Goal: Information Seeking & Learning: Check status

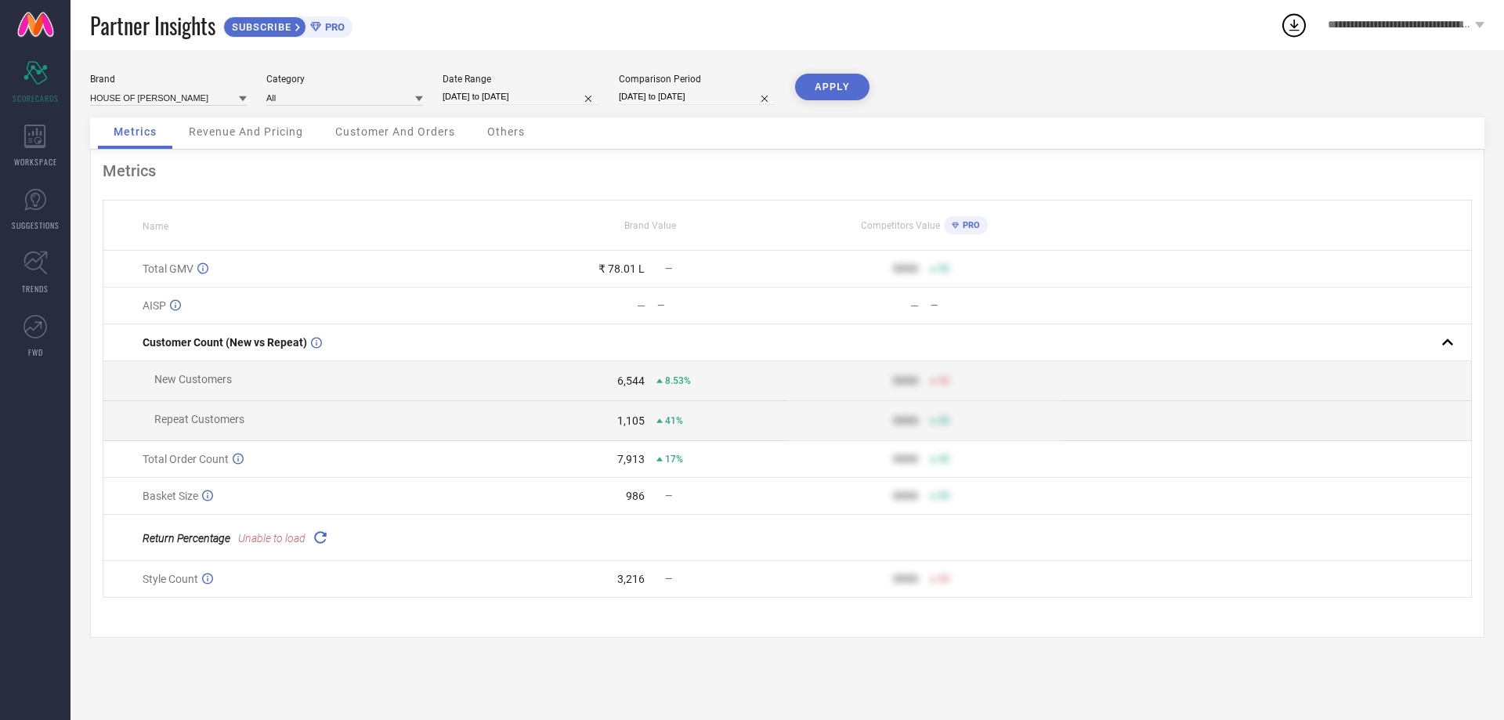
click at [469, 94] on input "[DATE] to [DATE]" at bounding box center [521, 97] width 157 height 16
select select "8"
select select "2025"
select select "9"
select select "2025"
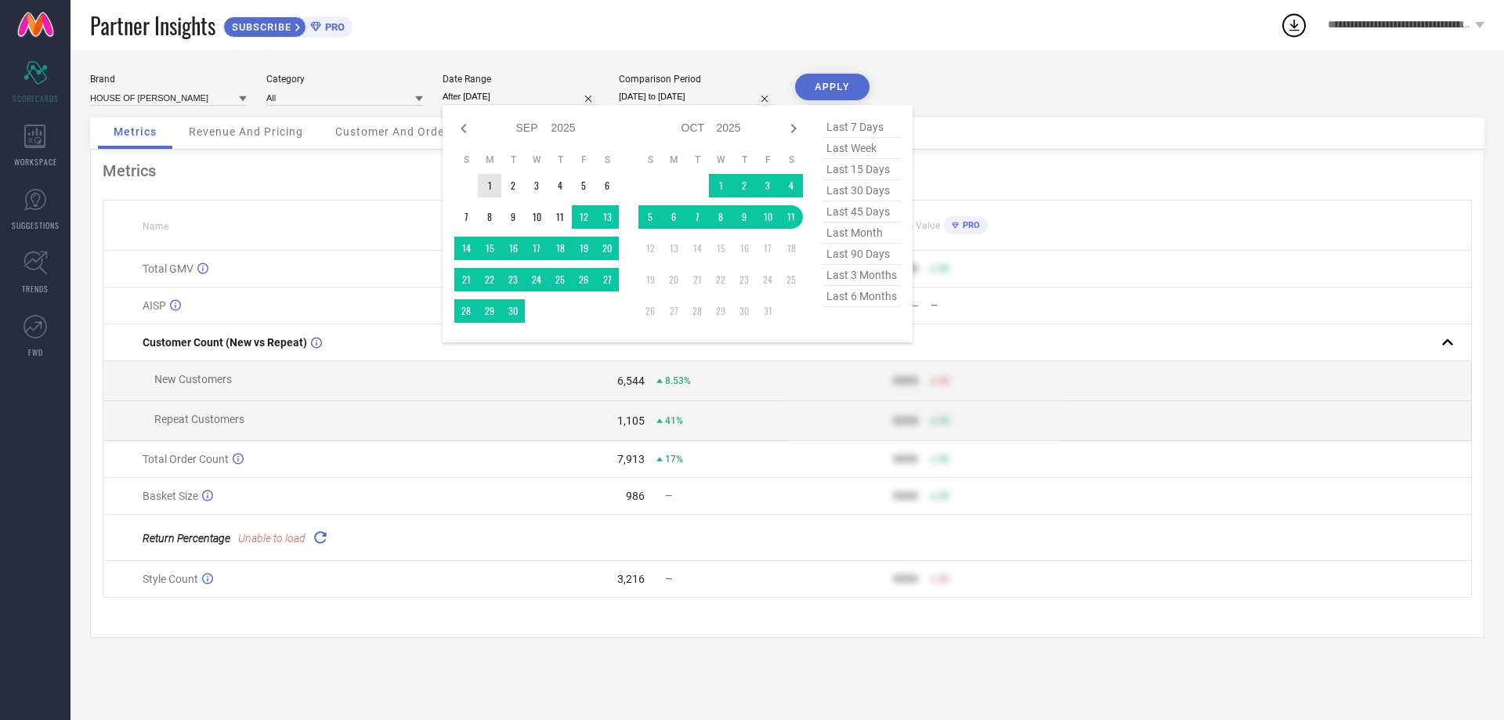
click at [487, 183] on td "1" at bounding box center [490, 186] width 24 height 24
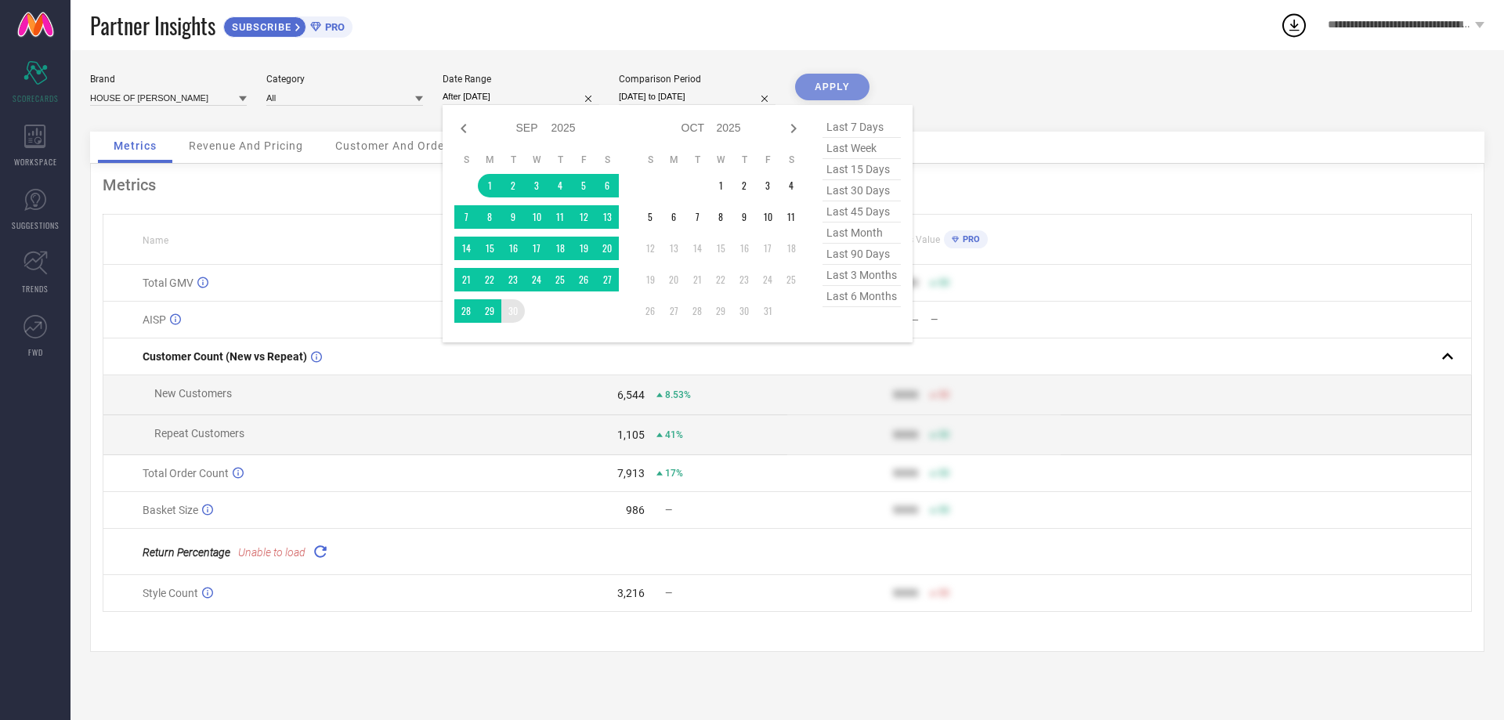
type input "[DATE] to [DATE]"
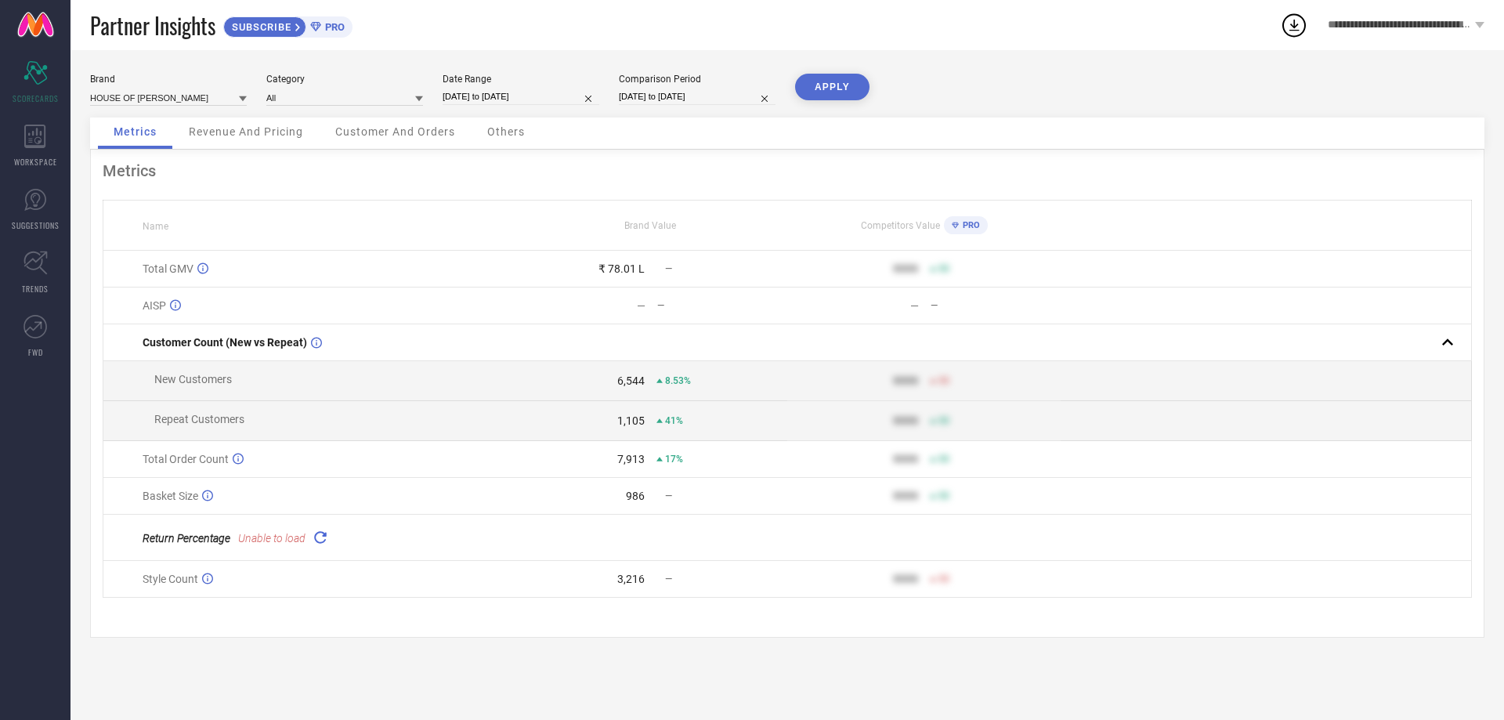
click at [660, 98] on input "[DATE] to [DATE]" at bounding box center [697, 97] width 157 height 16
select select "8"
select select "2024"
select select "9"
select select "2024"
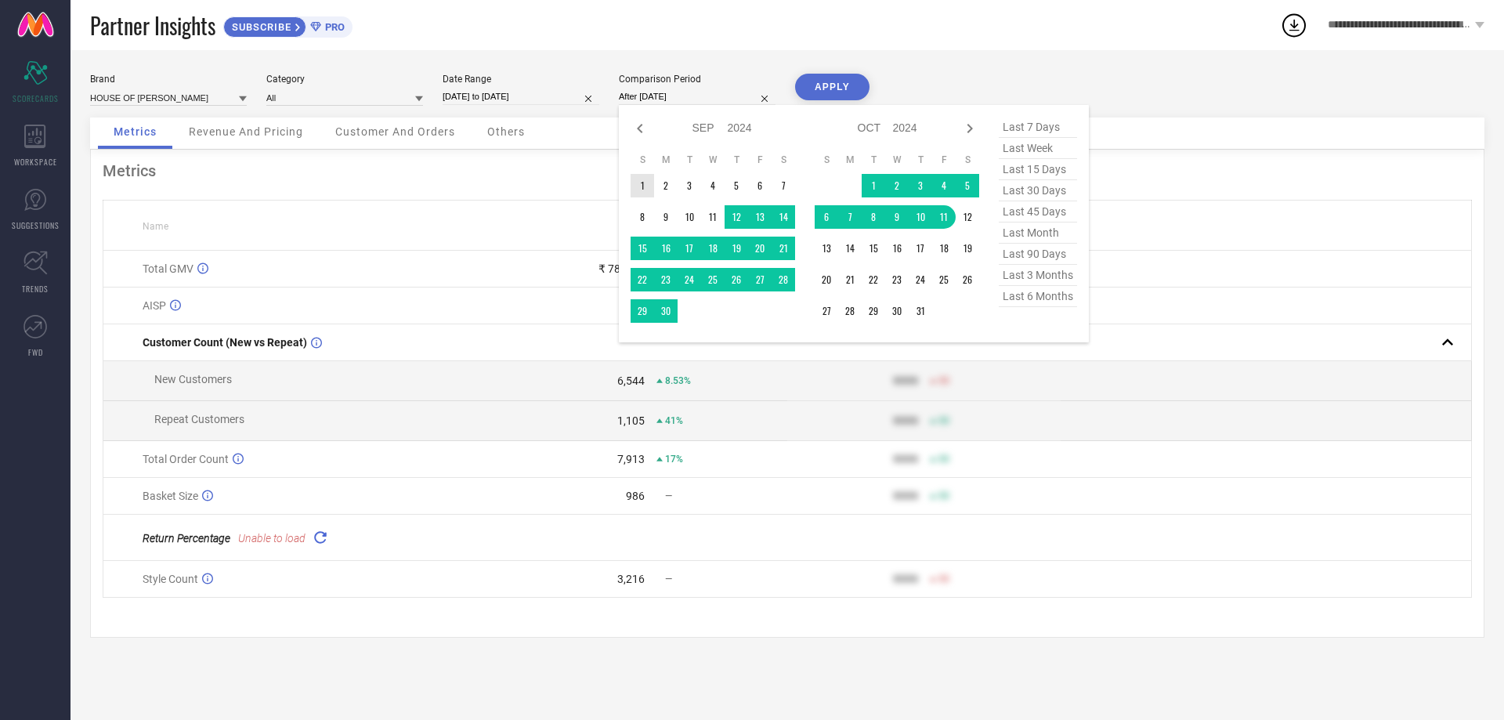
click at [641, 181] on td "1" at bounding box center [643, 186] width 24 height 24
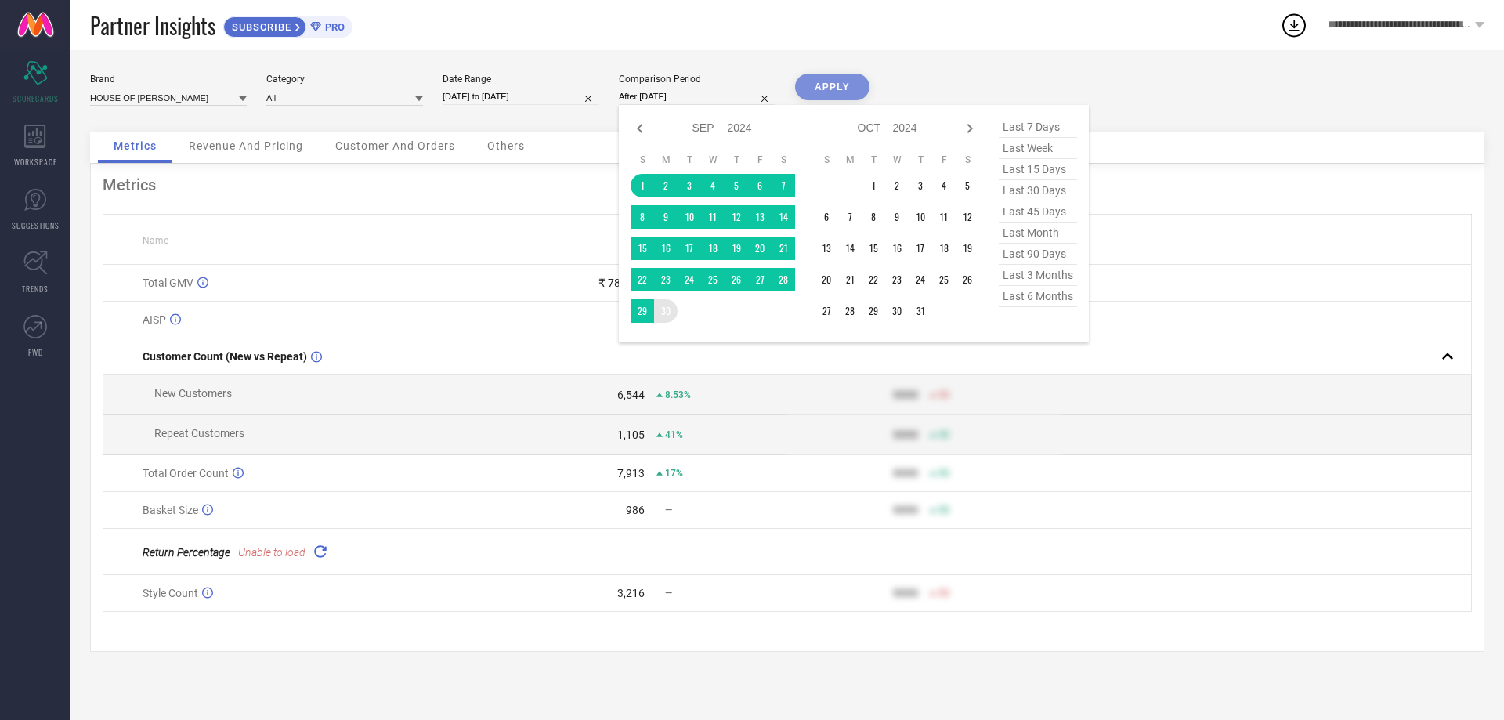
type input "[DATE] to [DATE]"
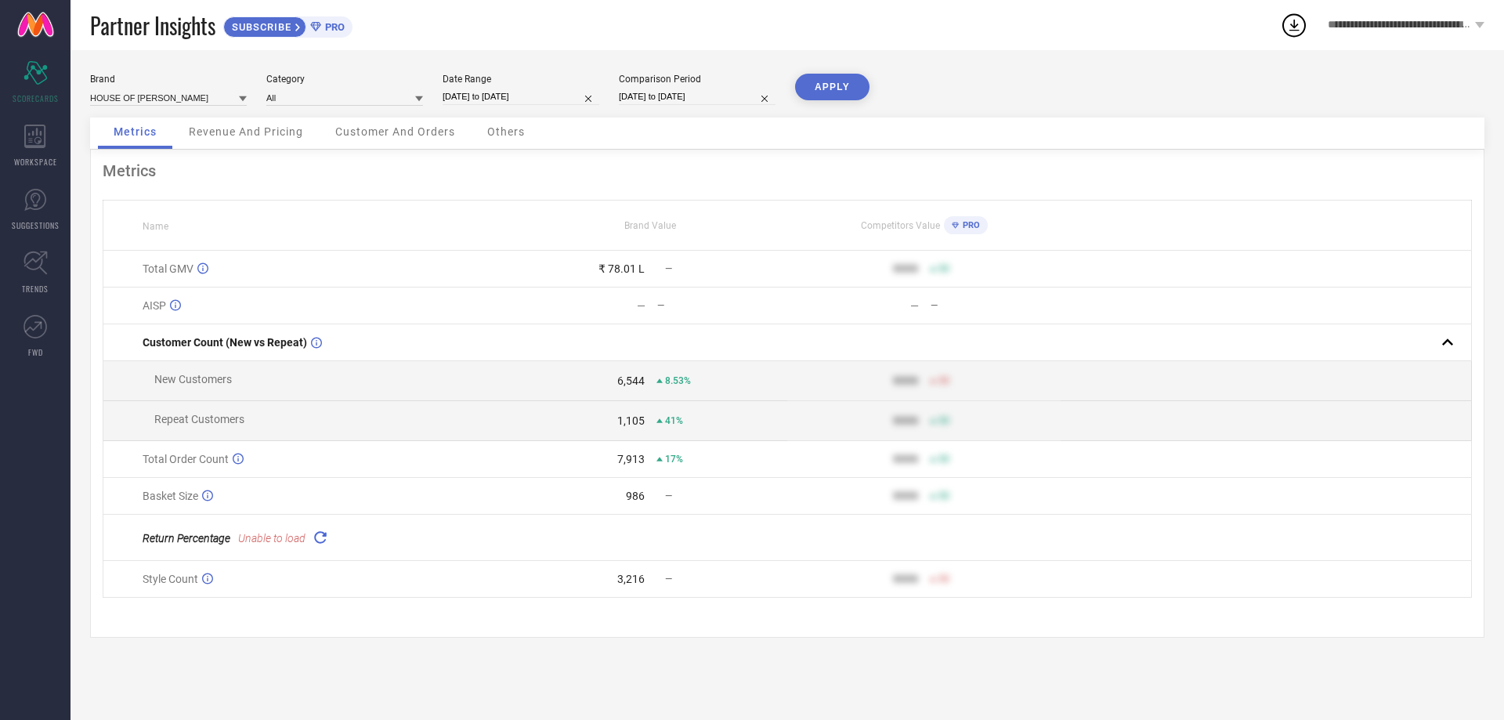
click at [813, 89] on button "APPLY" at bounding box center [832, 87] width 74 height 27
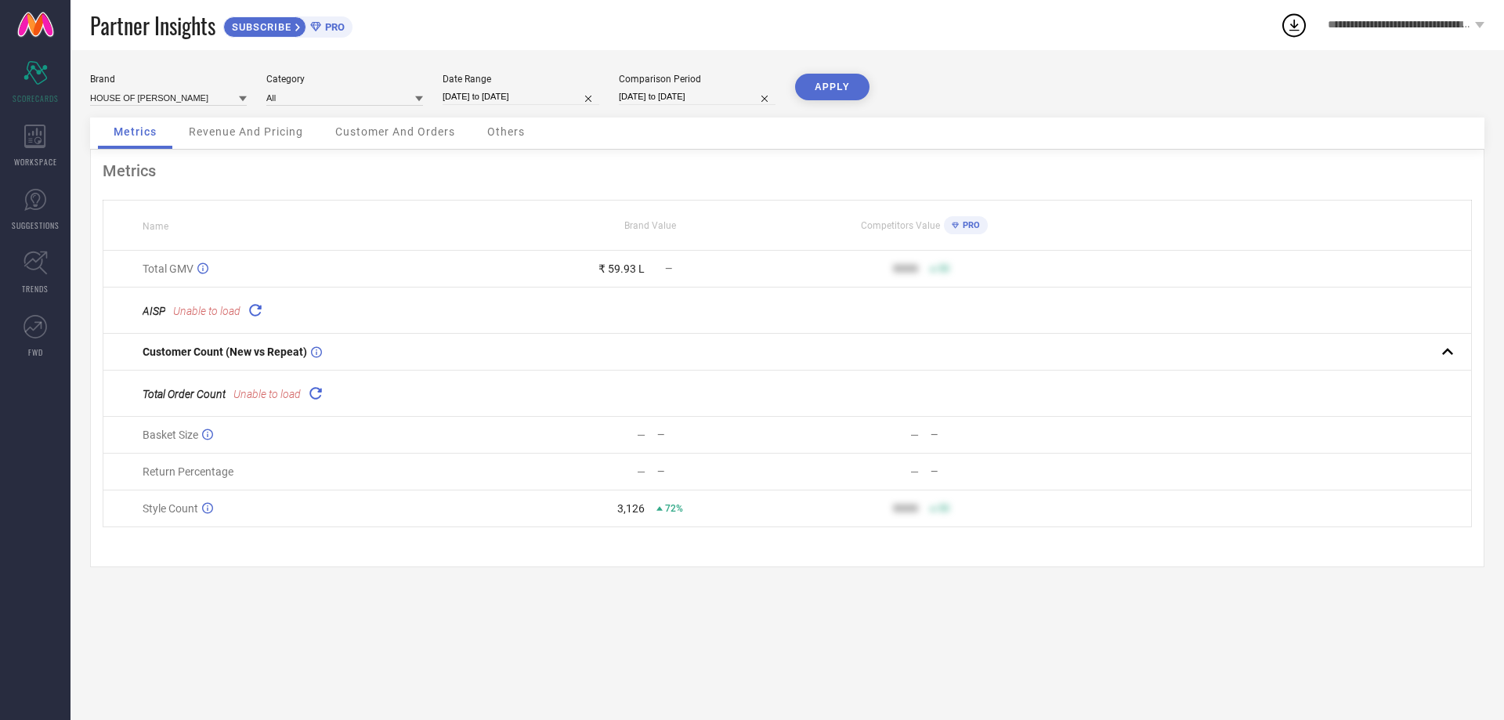
select select "8"
select select "2025"
select select "9"
select select "2025"
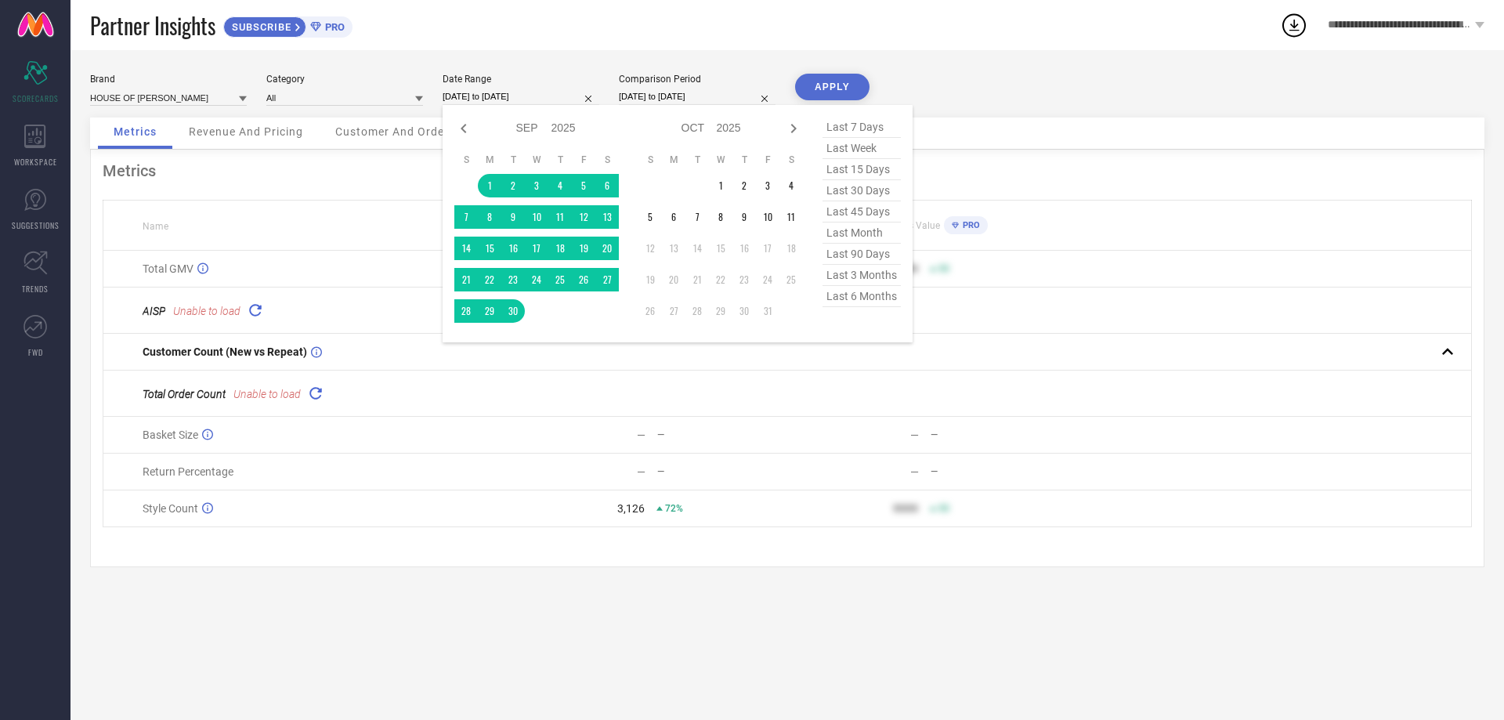
click at [486, 100] on input "[DATE] to [DATE]" at bounding box center [521, 97] width 157 height 16
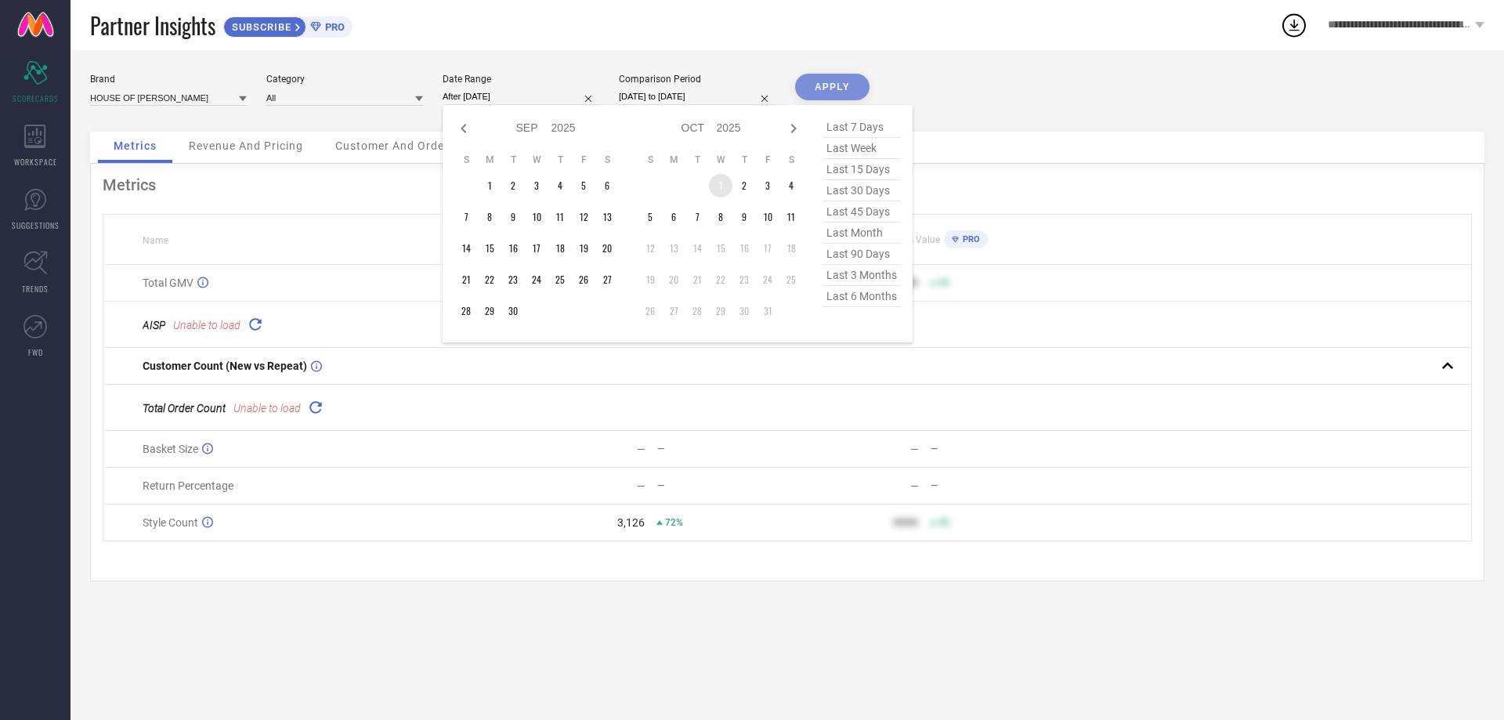
click at [711, 182] on td "1" at bounding box center [721, 186] width 24 height 24
type input "[DATE] to [DATE]"
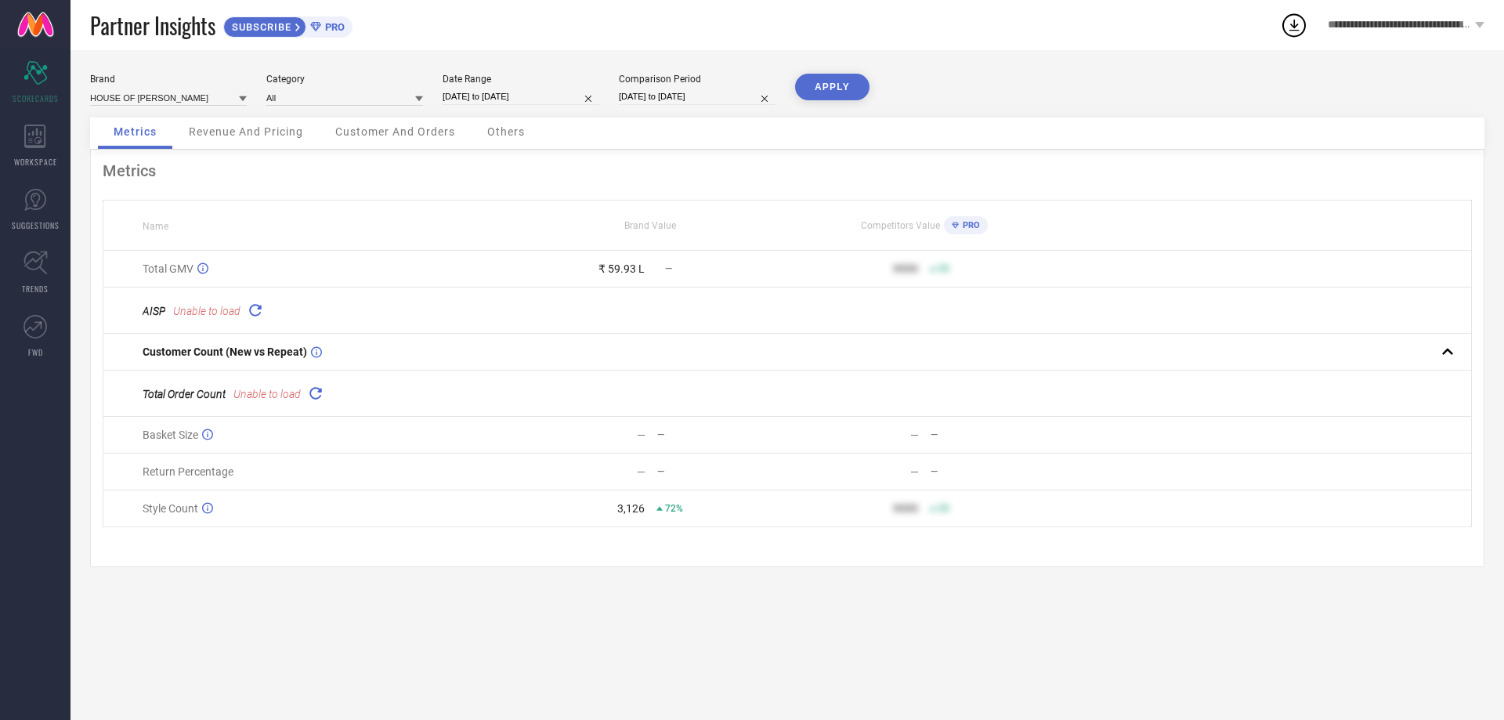
click at [677, 97] on input "[DATE] to [DATE]" at bounding box center [697, 97] width 157 height 16
select select "8"
select select "2024"
select select "9"
select select "2024"
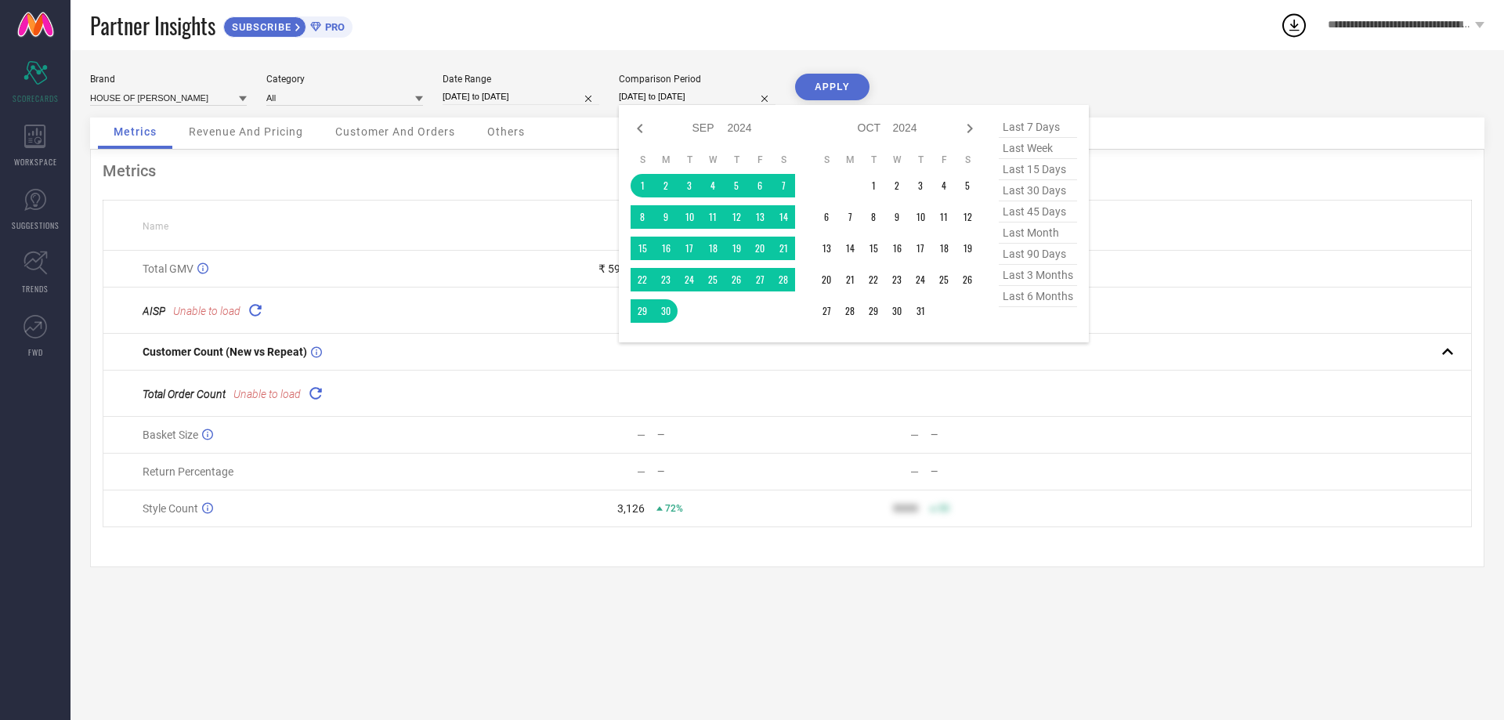
click at [479, 96] on input "[DATE] to [DATE]" at bounding box center [521, 97] width 157 height 16
select select "9"
select select "2025"
select select "10"
select select "2025"
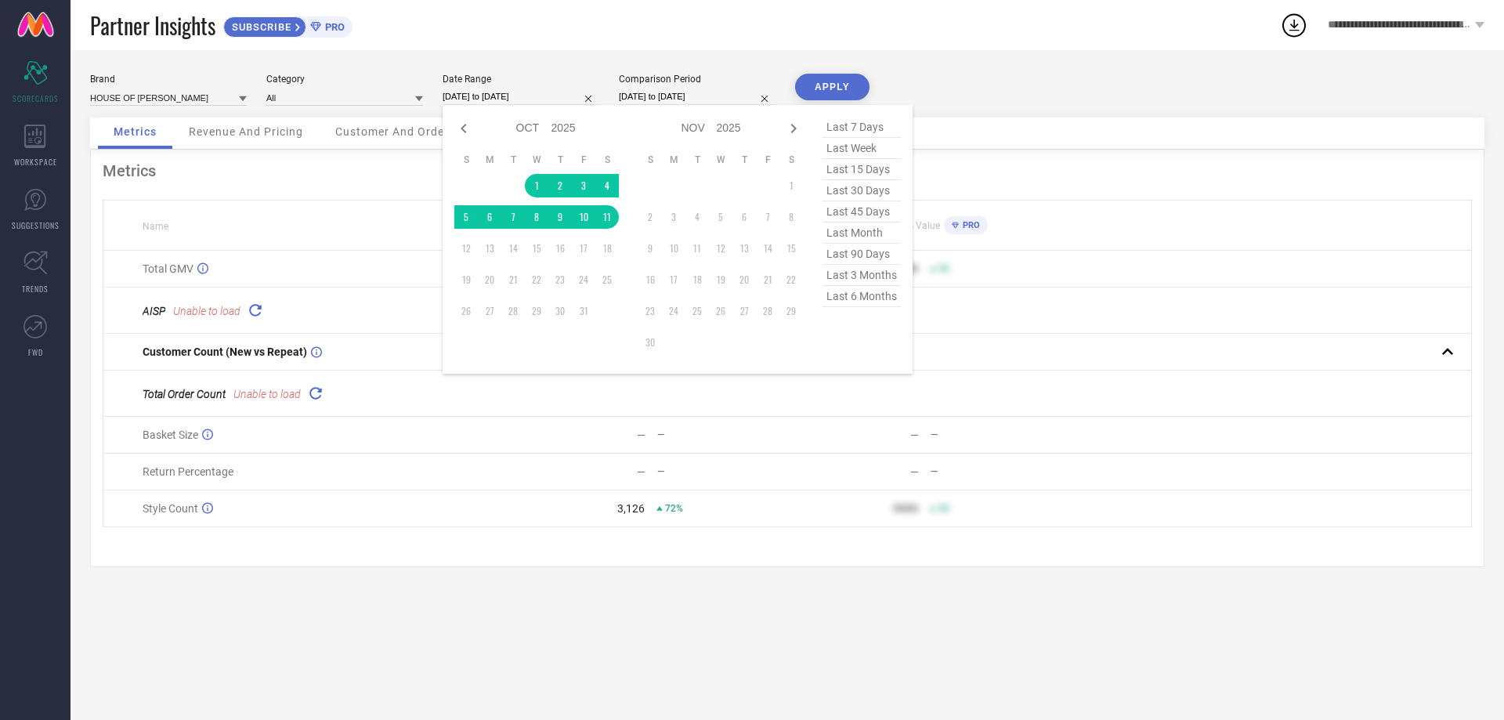
select select "8"
select select "2024"
select select "9"
select select "2024"
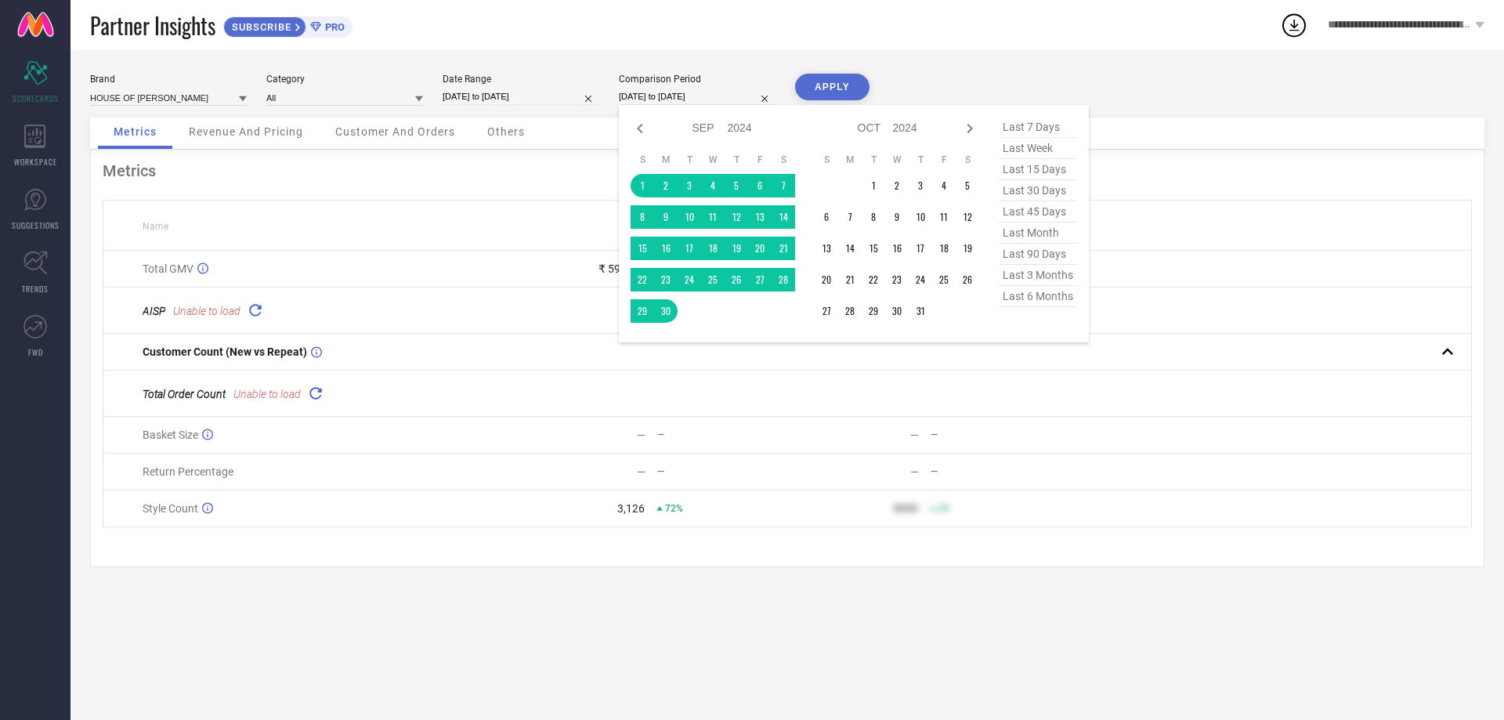
click at [660, 92] on input "[DATE] to [DATE]" at bounding box center [697, 97] width 157 height 16
click at [965, 127] on icon at bounding box center [970, 128] width 19 height 19
select select "9"
select select "2024"
select select "10"
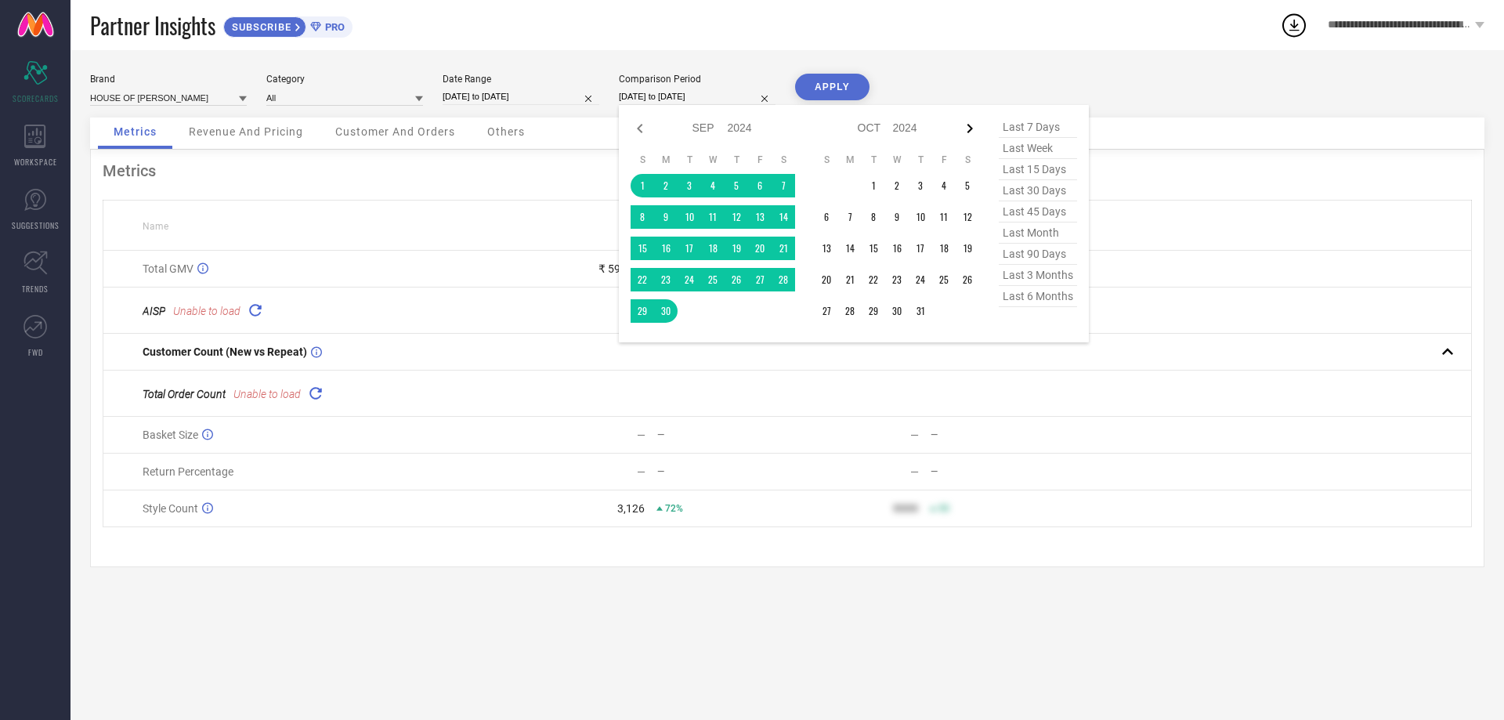
select select "2024"
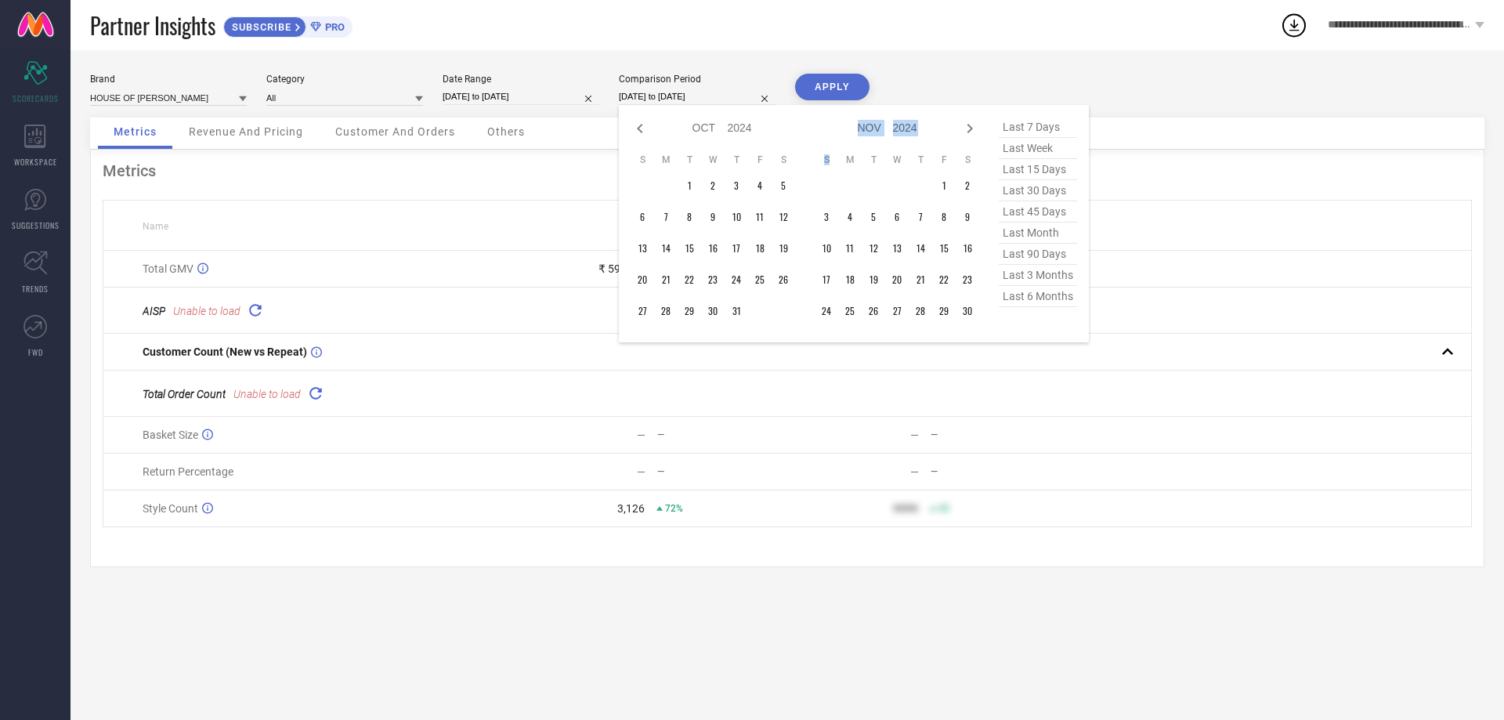
click at [965, 127] on icon at bounding box center [970, 128] width 19 height 19
select select "10"
select select "2024"
select select "11"
select select "2024"
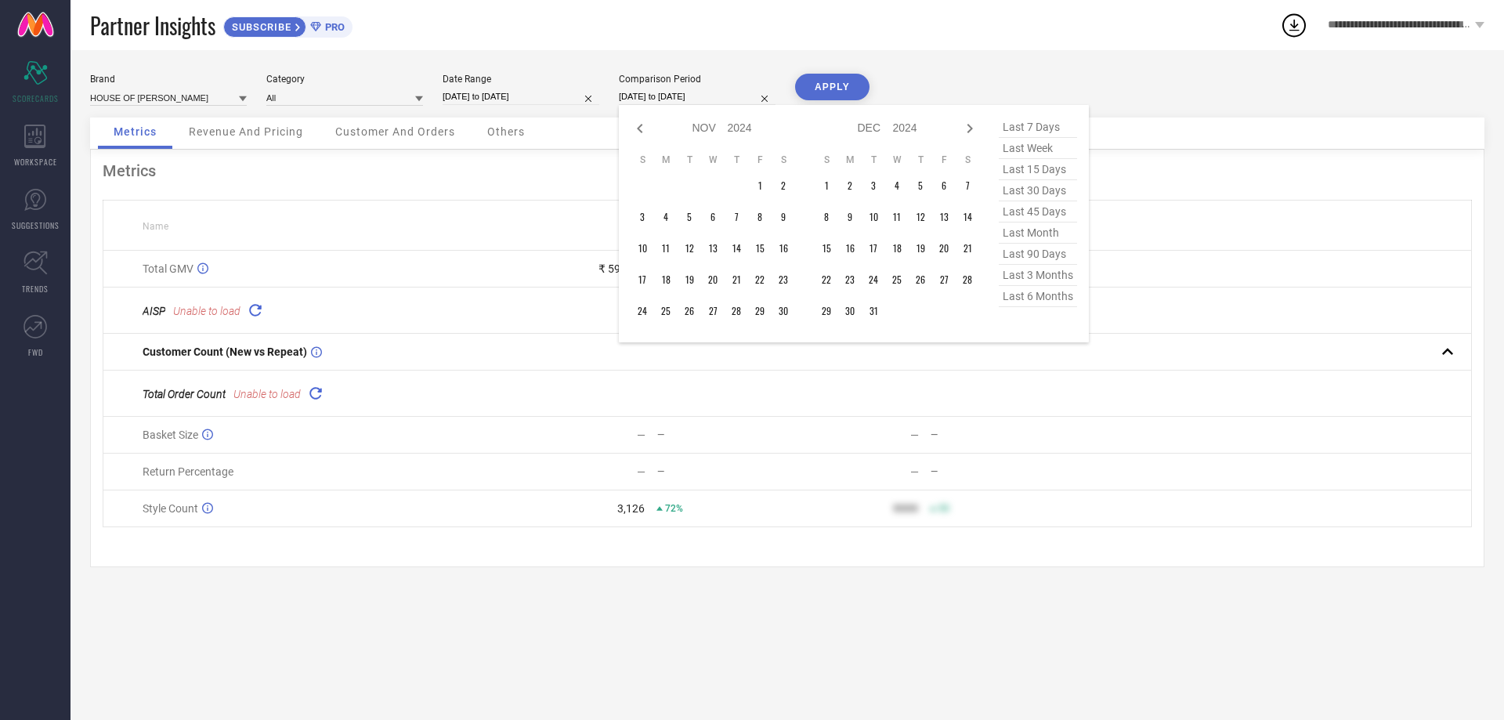
click at [965, 127] on icon at bounding box center [970, 128] width 19 height 19
select select "11"
select select "2024"
select select "2025"
click at [965, 127] on icon at bounding box center [970, 128] width 19 height 19
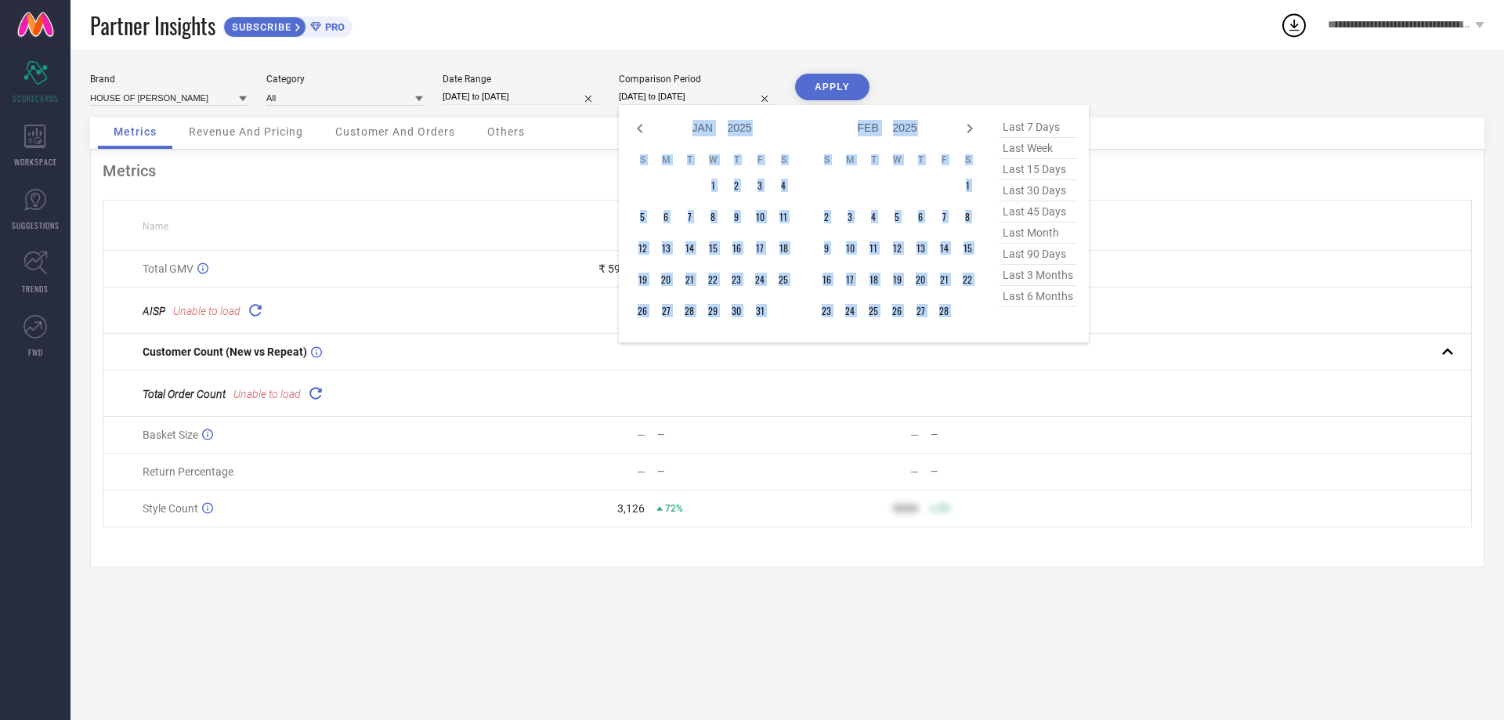
click at [965, 127] on icon at bounding box center [970, 128] width 19 height 19
select select "2"
select select "2025"
select select "3"
select select "2025"
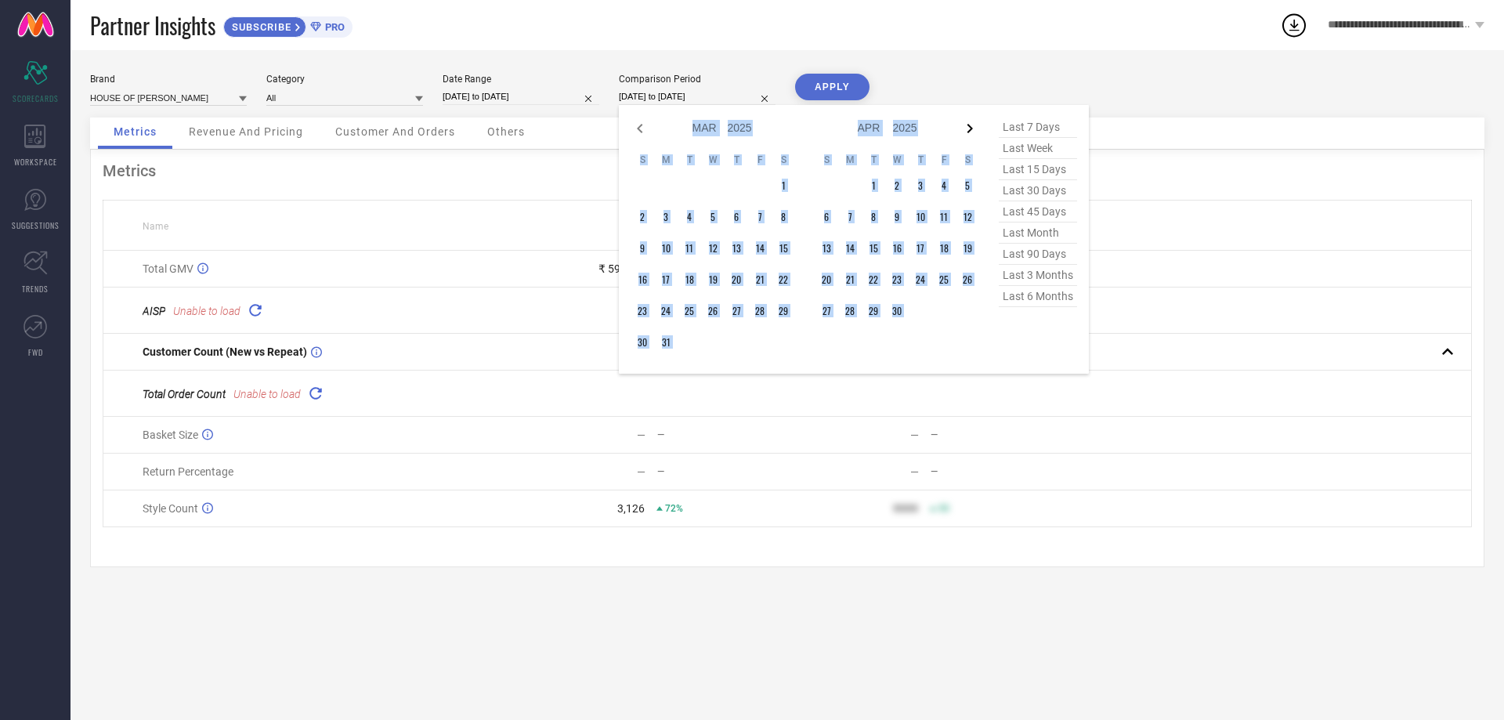
click at [967, 128] on icon at bounding box center [970, 128] width 19 height 19
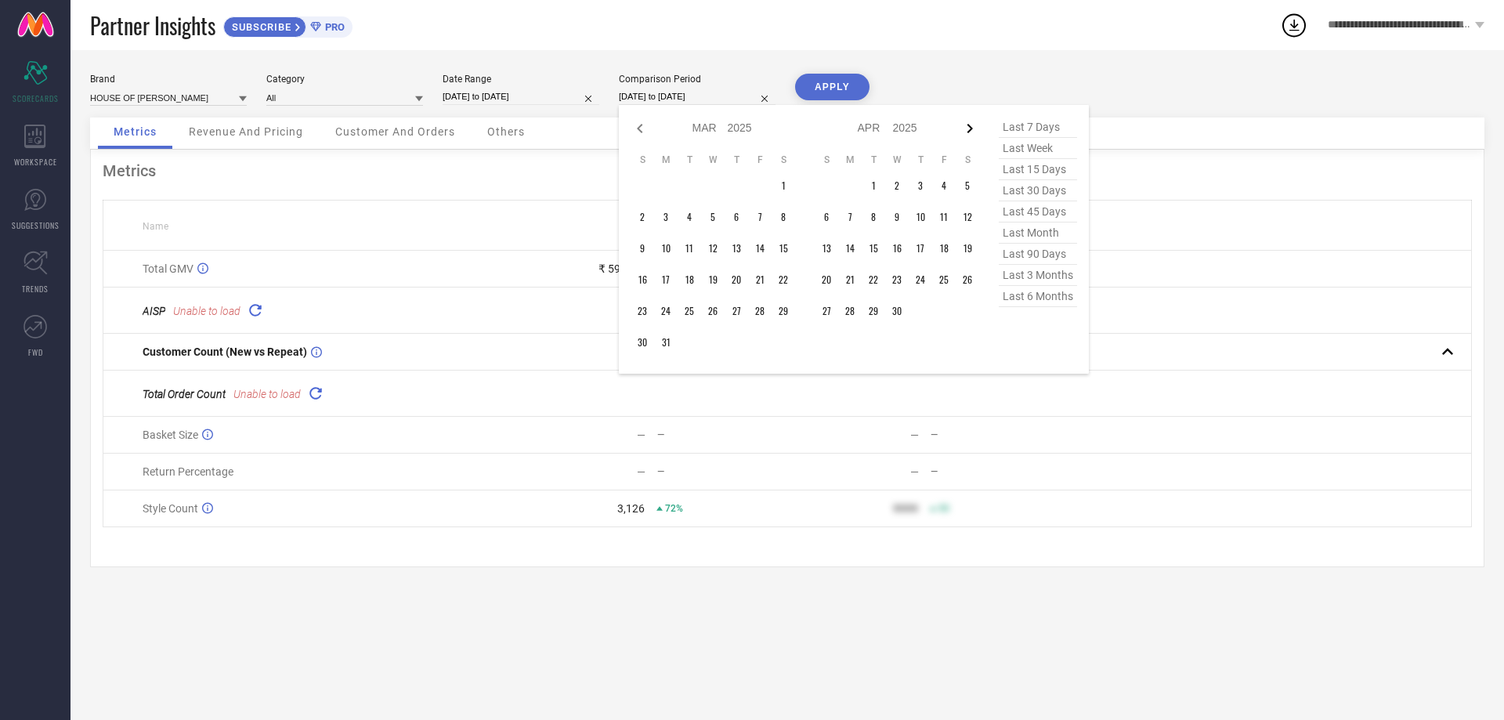
select select "3"
select select "2025"
select select "4"
select select "2025"
click at [967, 128] on icon at bounding box center [970, 128] width 19 height 19
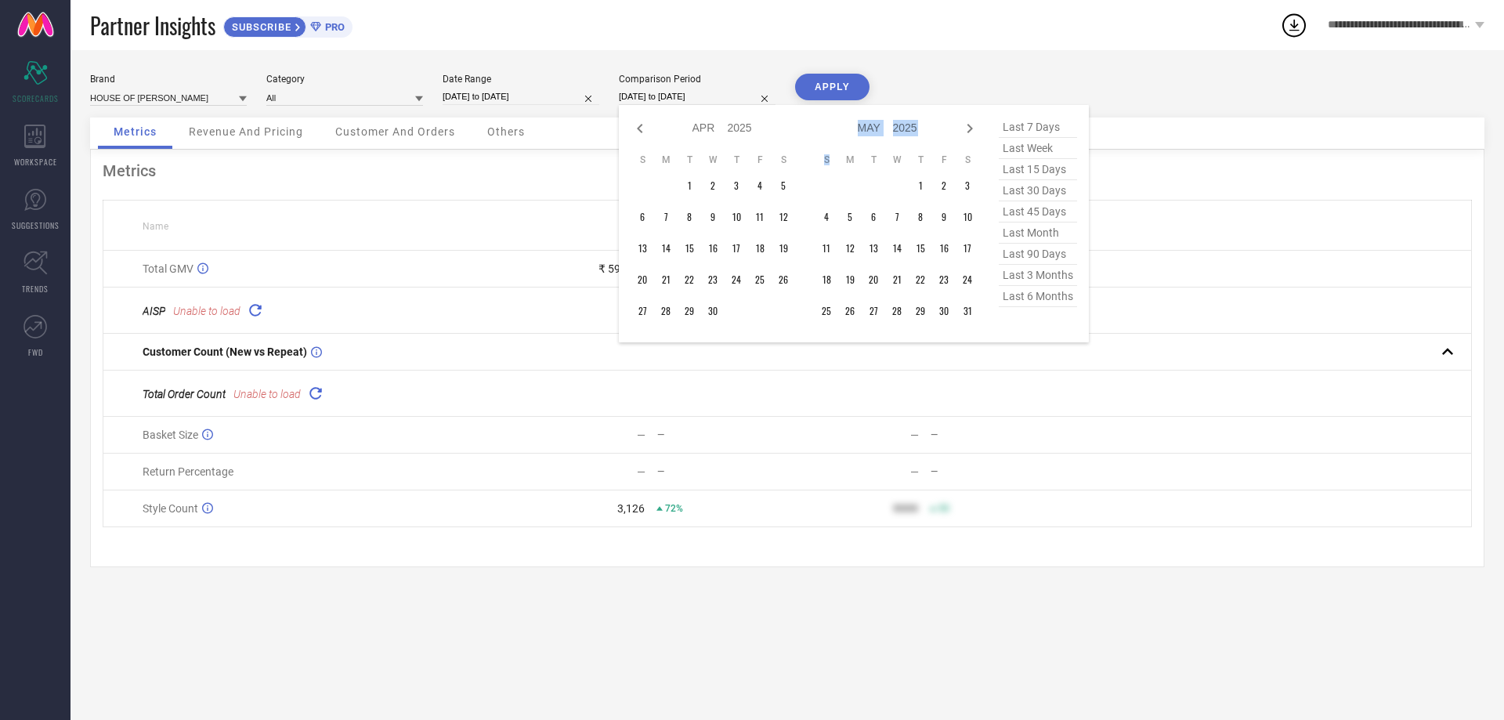
select select "4"
select select "2025"
select select "5"
select select "2025"
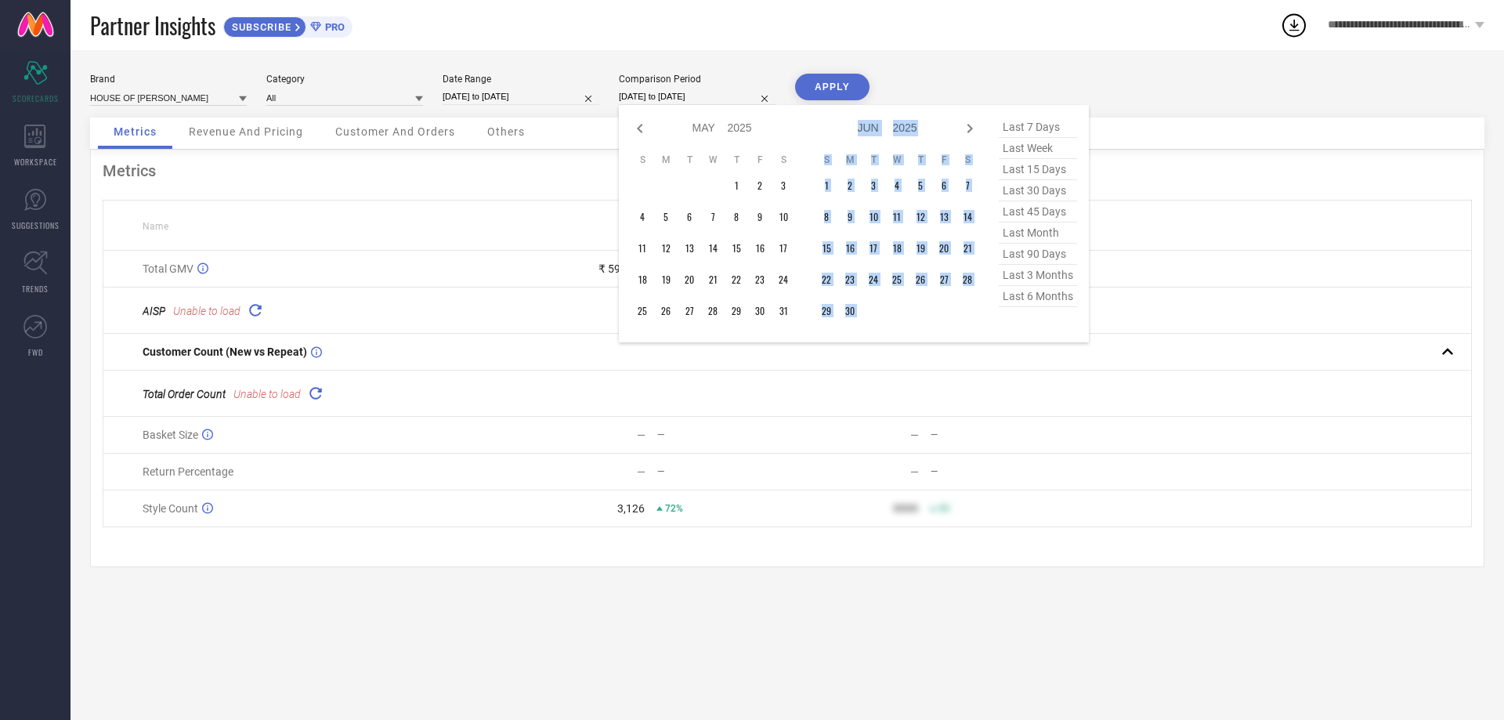
click at [967, 128] on icon at bounding box center [970, 128] width 19 height 19
select select "5"
select select "2025"
select select "6"
select select "2025"
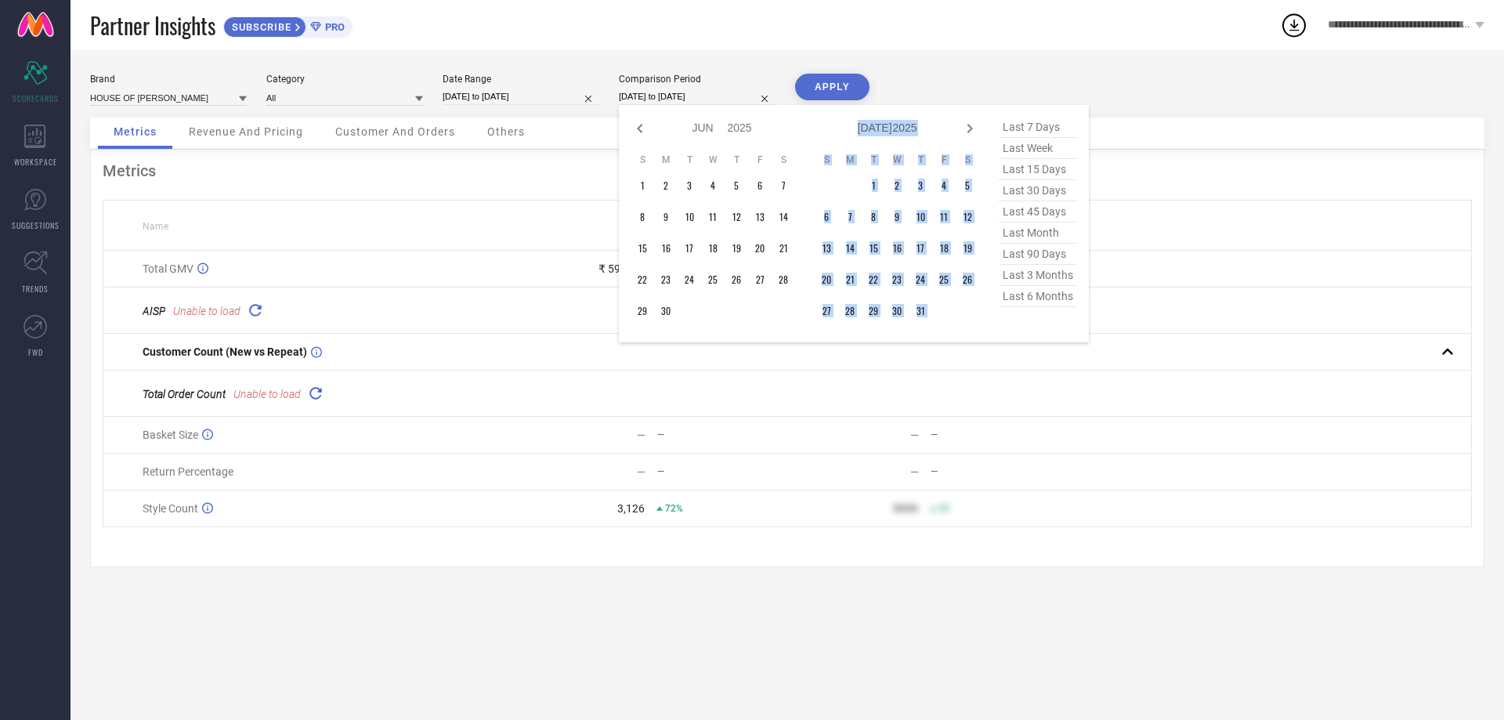
click at [967, 128] on icon at bounding box center [970, 128] width 19 height 19
select select "6"
select select "2025"
select select "7"
select select "2025"
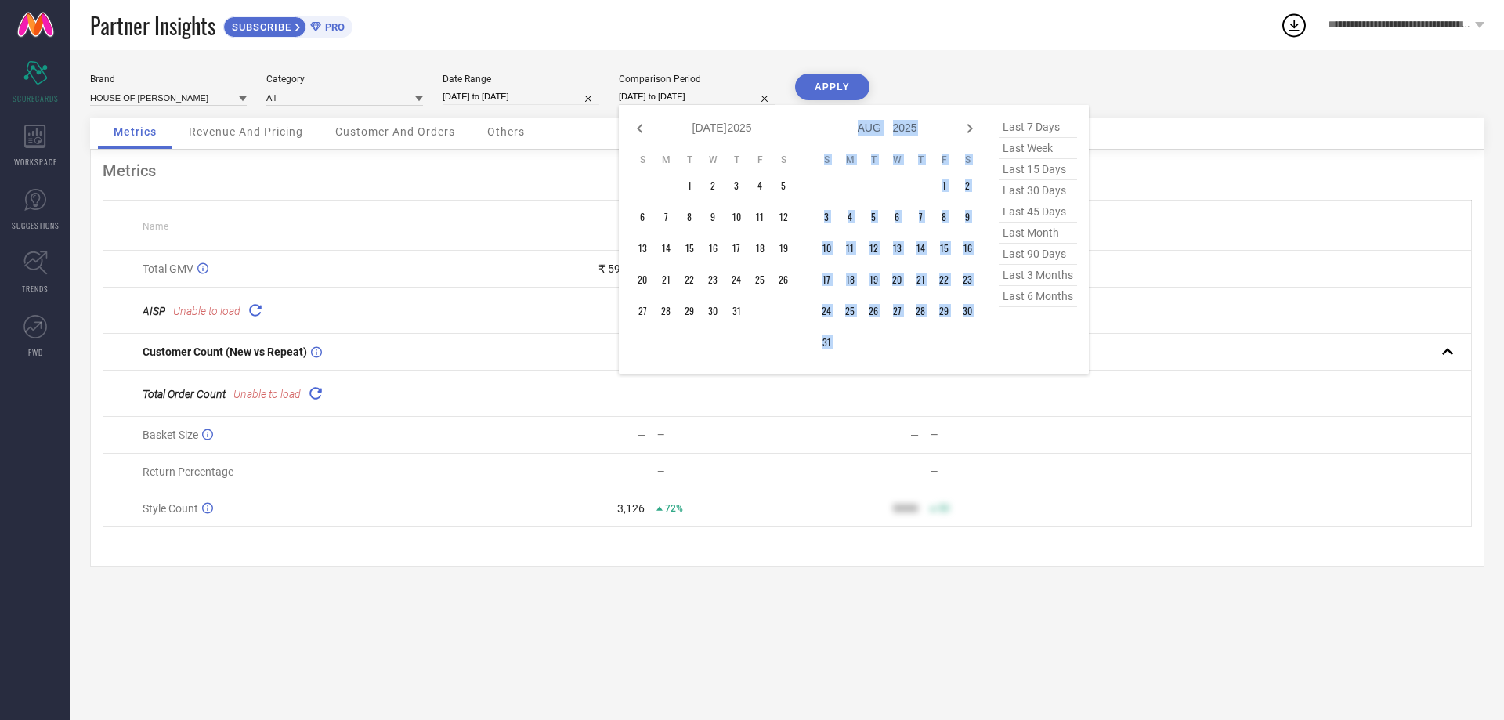
click at [967, 128] on icon at bounding box center [970, 128] width 19 height 19
select select "7"
select select "2025"
select select "8"
select select "2025"
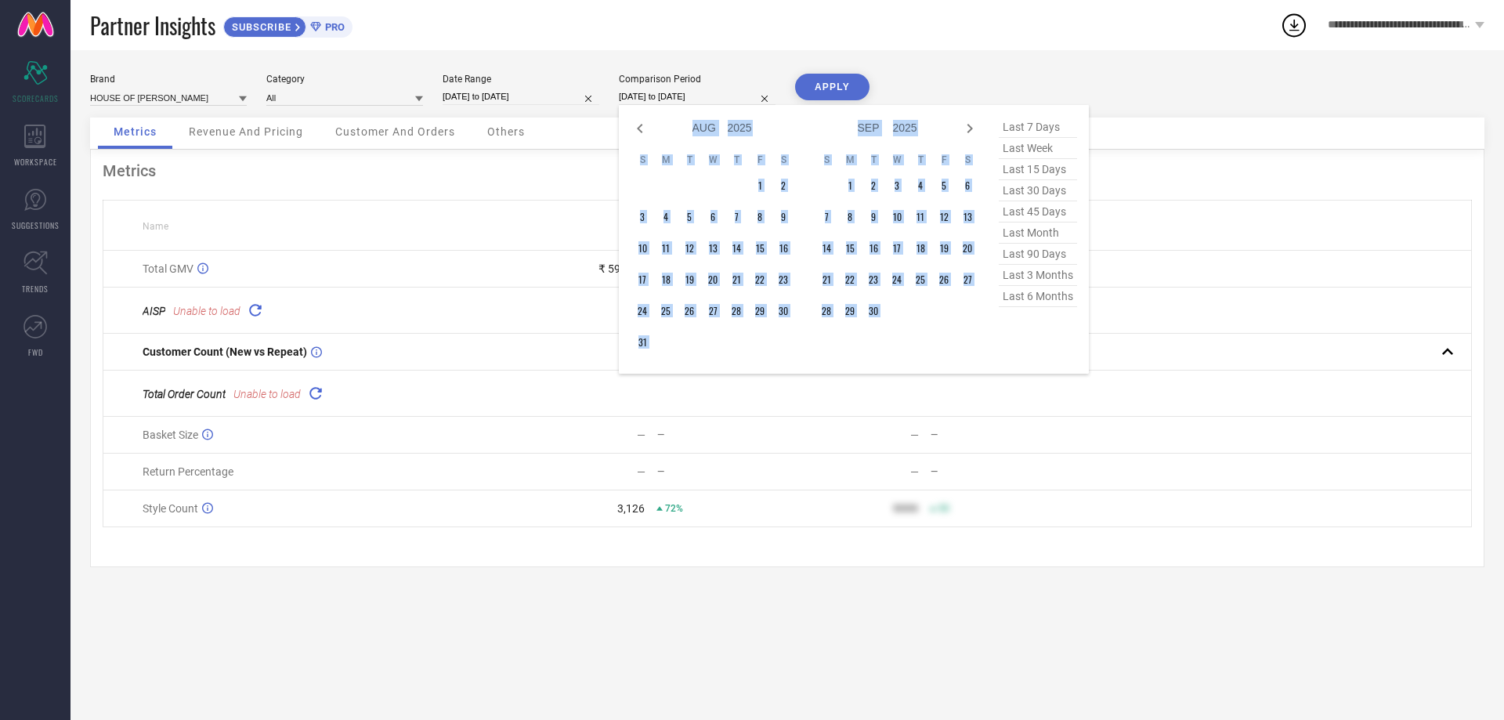
click at [967, 128] on icon at bounding box center [970, 128] width 19 height 19
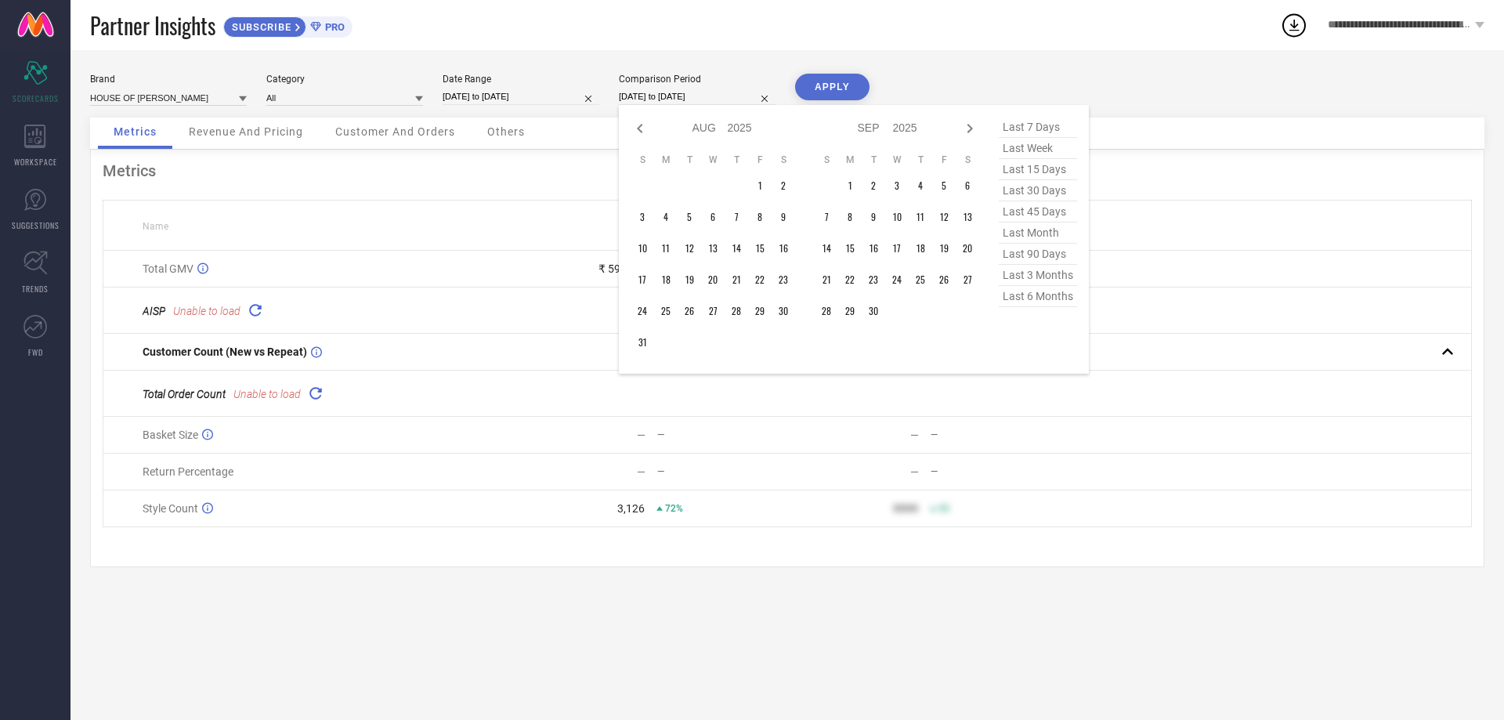
select select "8"
select select "2025"
select select "9"
select select "2025"
click at [895, 183] on td "1" at bounding box center [897, 186] width 24 height 24
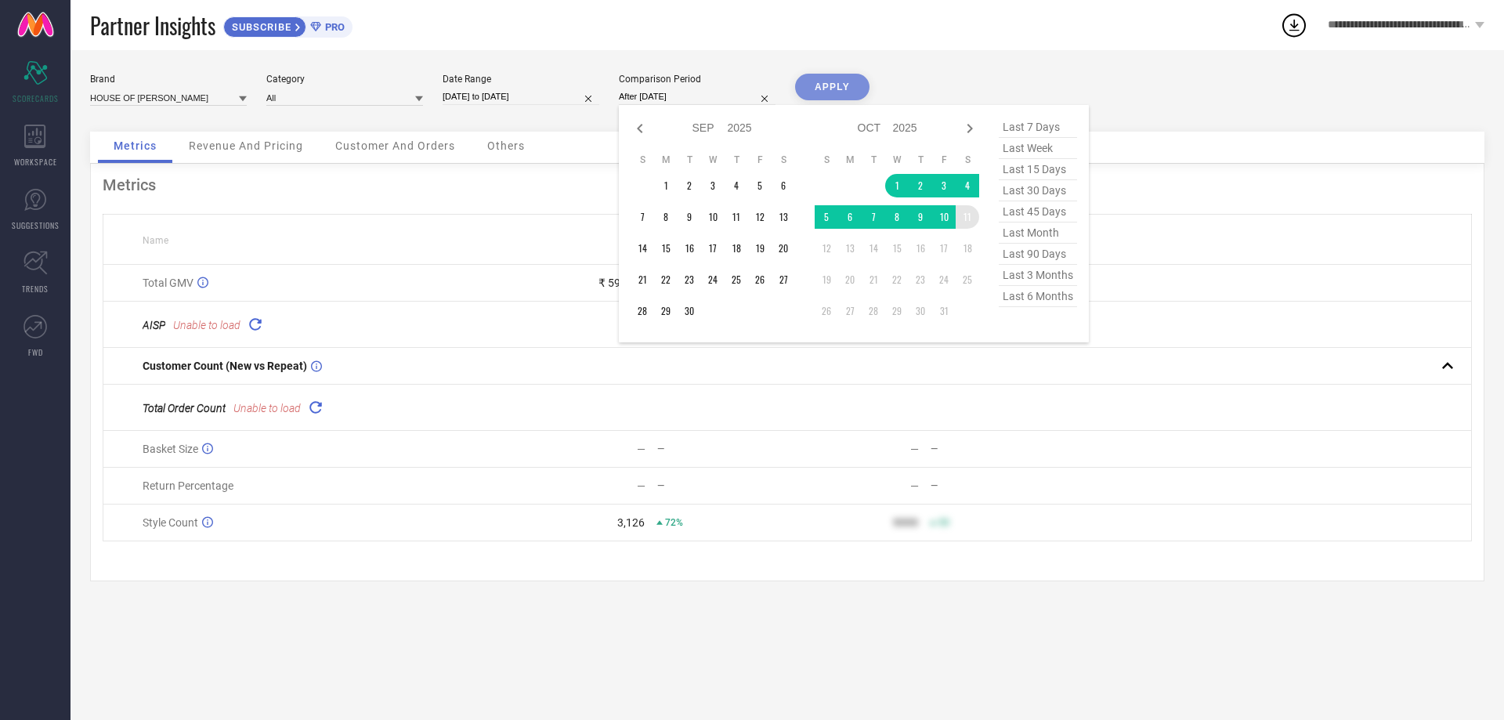
type input "[DATE] to [DATE]"
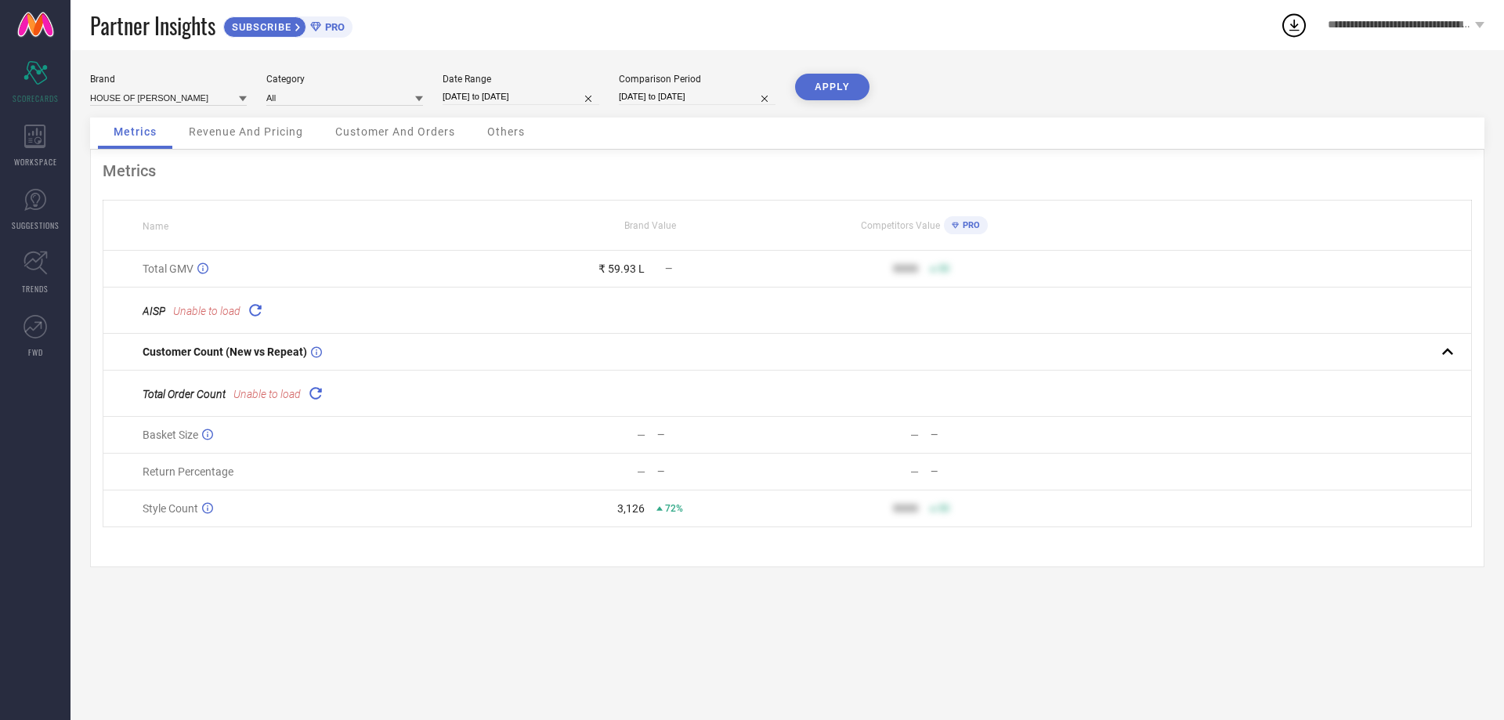
click at [822, 89] on button "APPLY" at bounding box center [832, 87] width 74 height 27
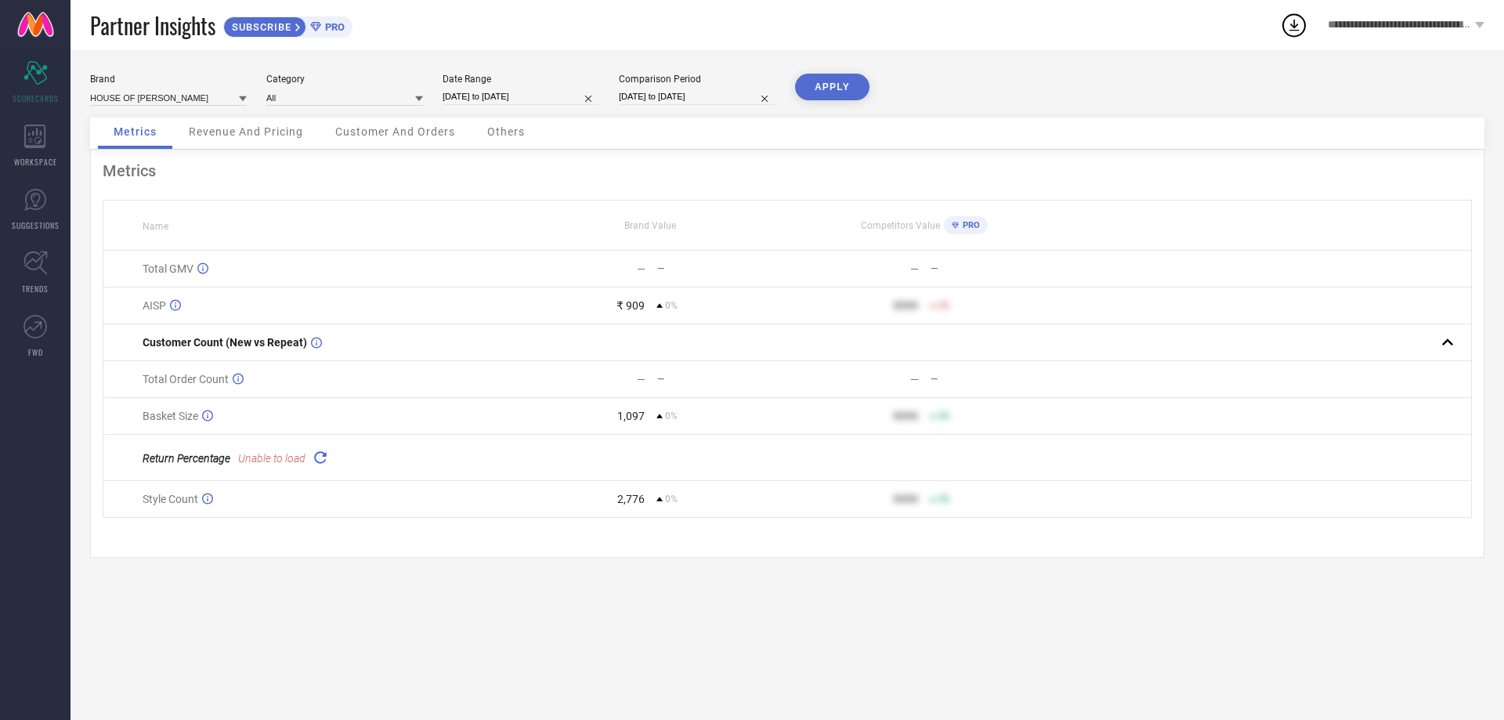
click at [511, 92] on input "[DATE] to [DATE]" at bounding box center [521, 97] width 157 height 16
select select "9"
select select "2025"
select select "10"
select select "2025"
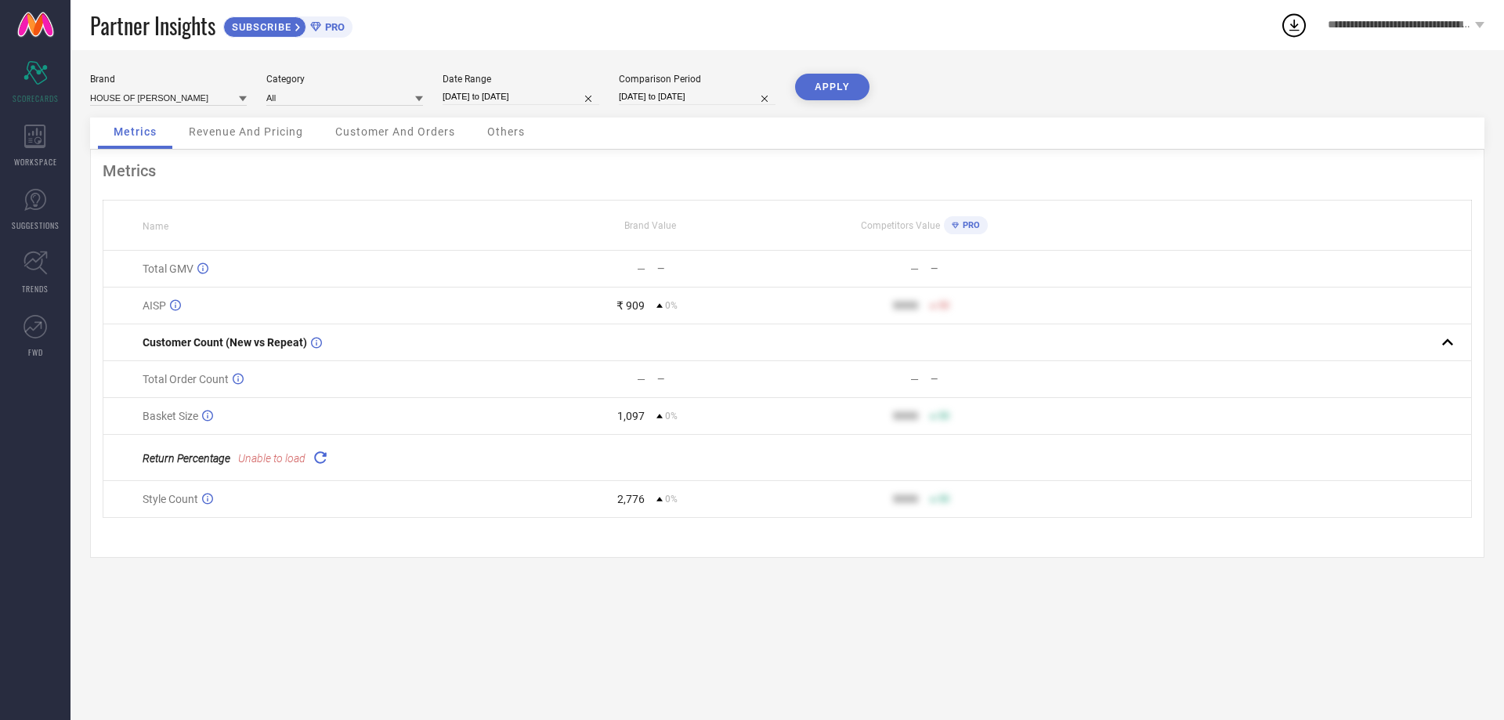
click at [992, 85] on div "Brand HOUSE OF [PERSON_NAME] Category All Date Range [DATE] to [DATE] Compariso…" at bounding box center [787, 96] width 1395 height 44
click at [230, 133] on span "Revenue And Pricing" at bounding box center [246, 131] width 114 height 13
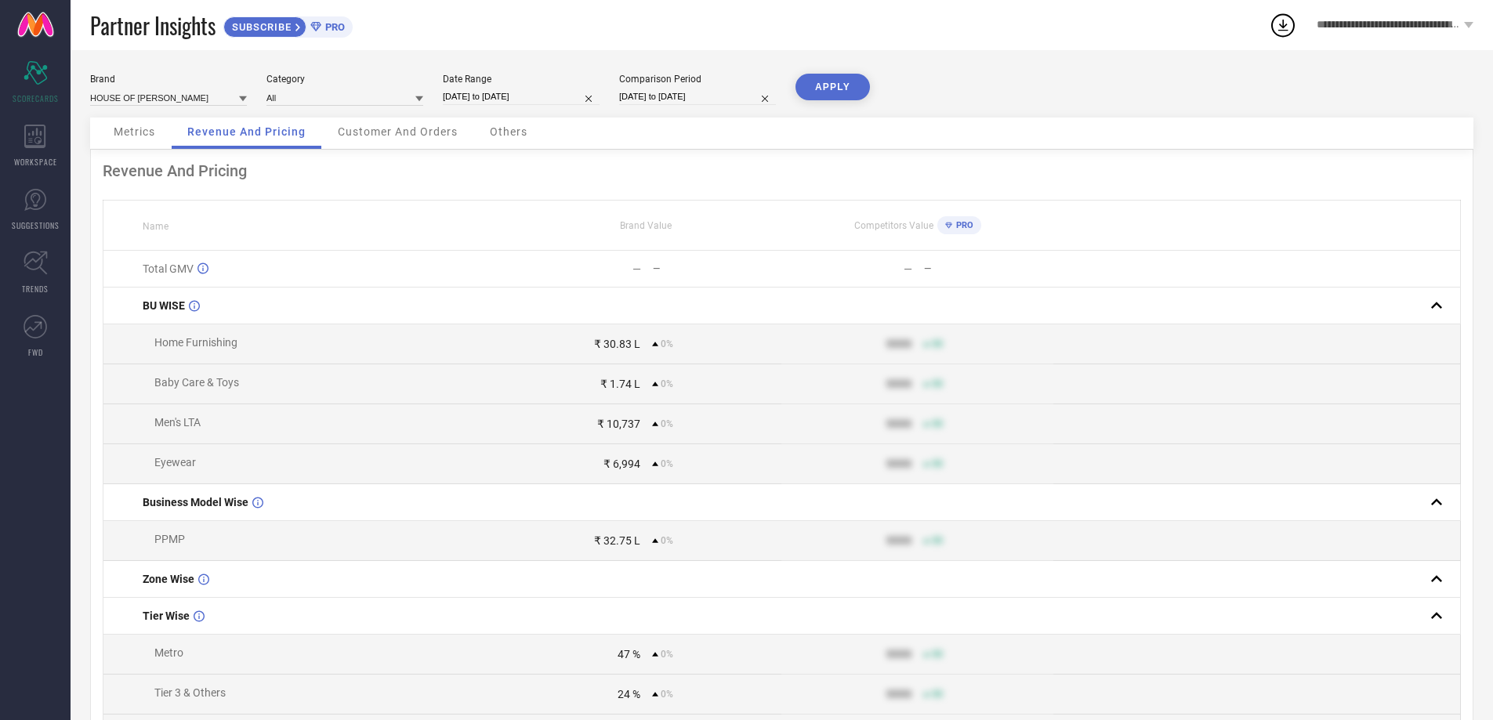
select select "9"
select select "2025"
select select "10"
select select "2025"
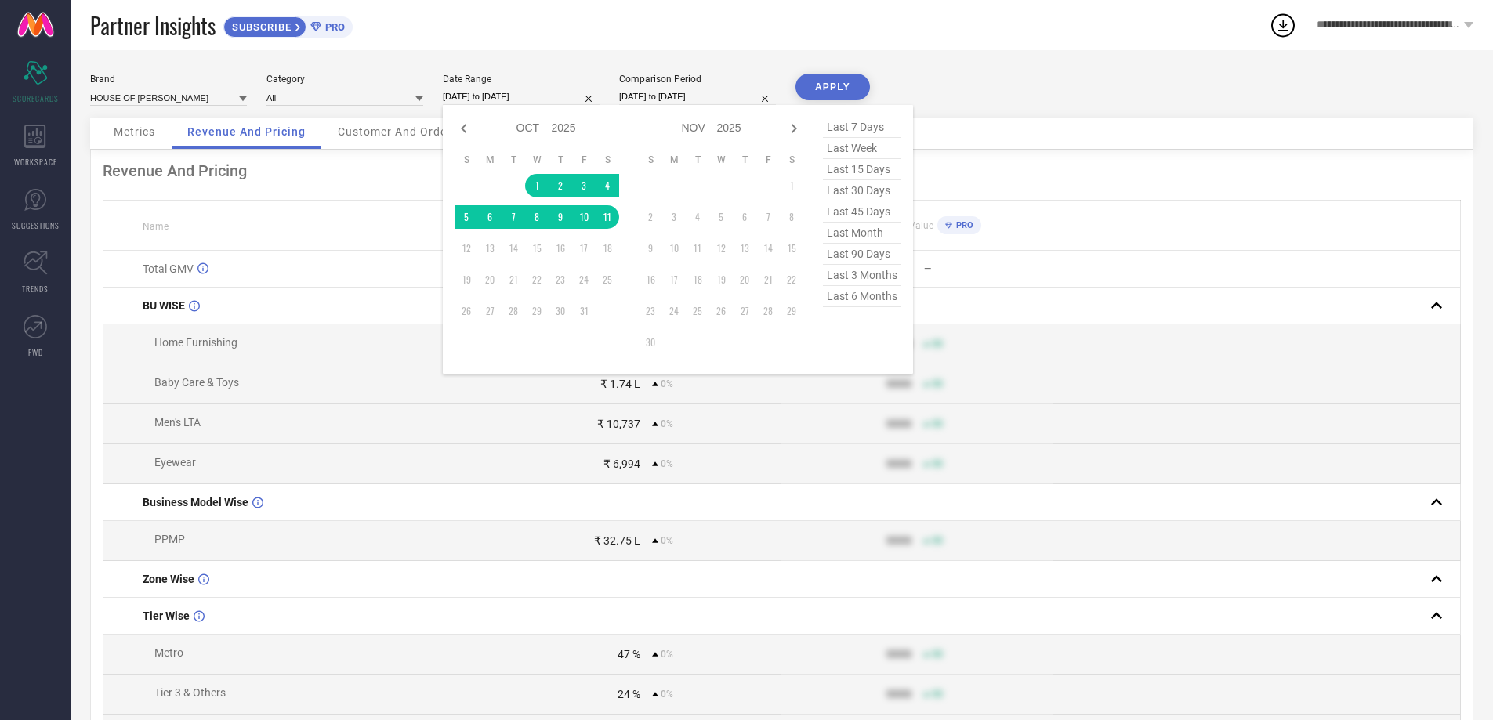
click at [523, 96] on input "[DATE] to [DATE]" at bounding box center [521, 97] width 157 height 16
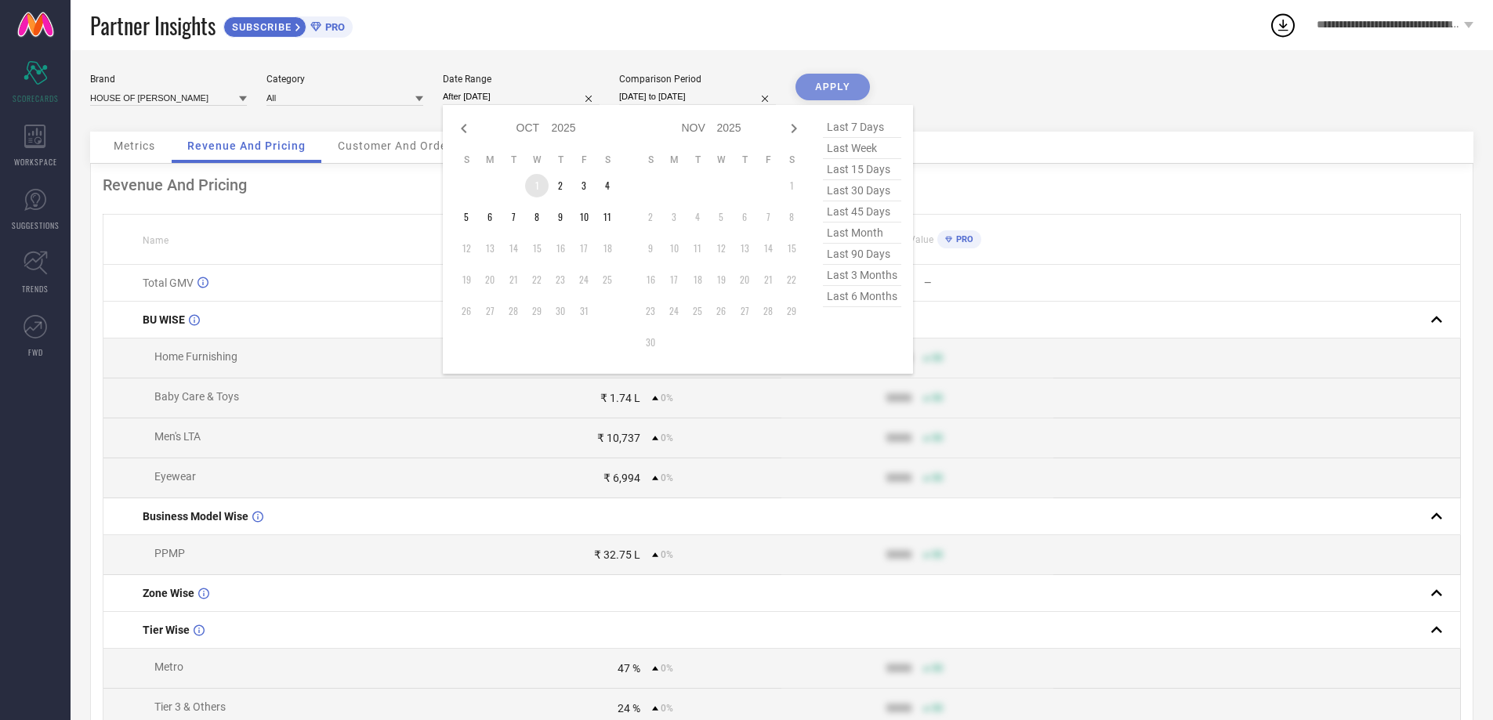
click at [536, 175] on td "1" at bounding box center [537, 186] width 24 height 24
type input "[DATE] to [DATE]"
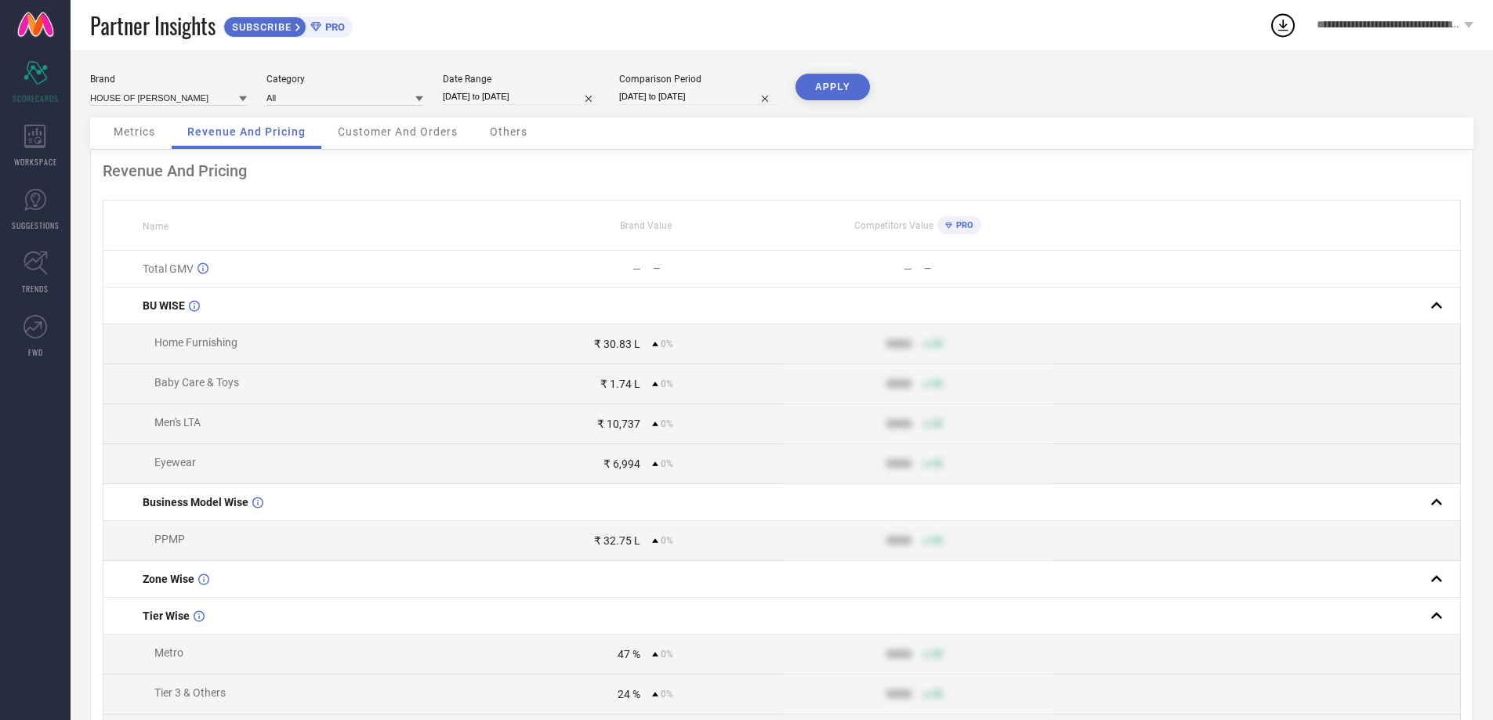
click at [647, 97] on input "[DATE] to [DATE]" at bounding box center [697, 97] width 157 height 16
select select "9"
select select "2025"
select select "10"
select select "2025"
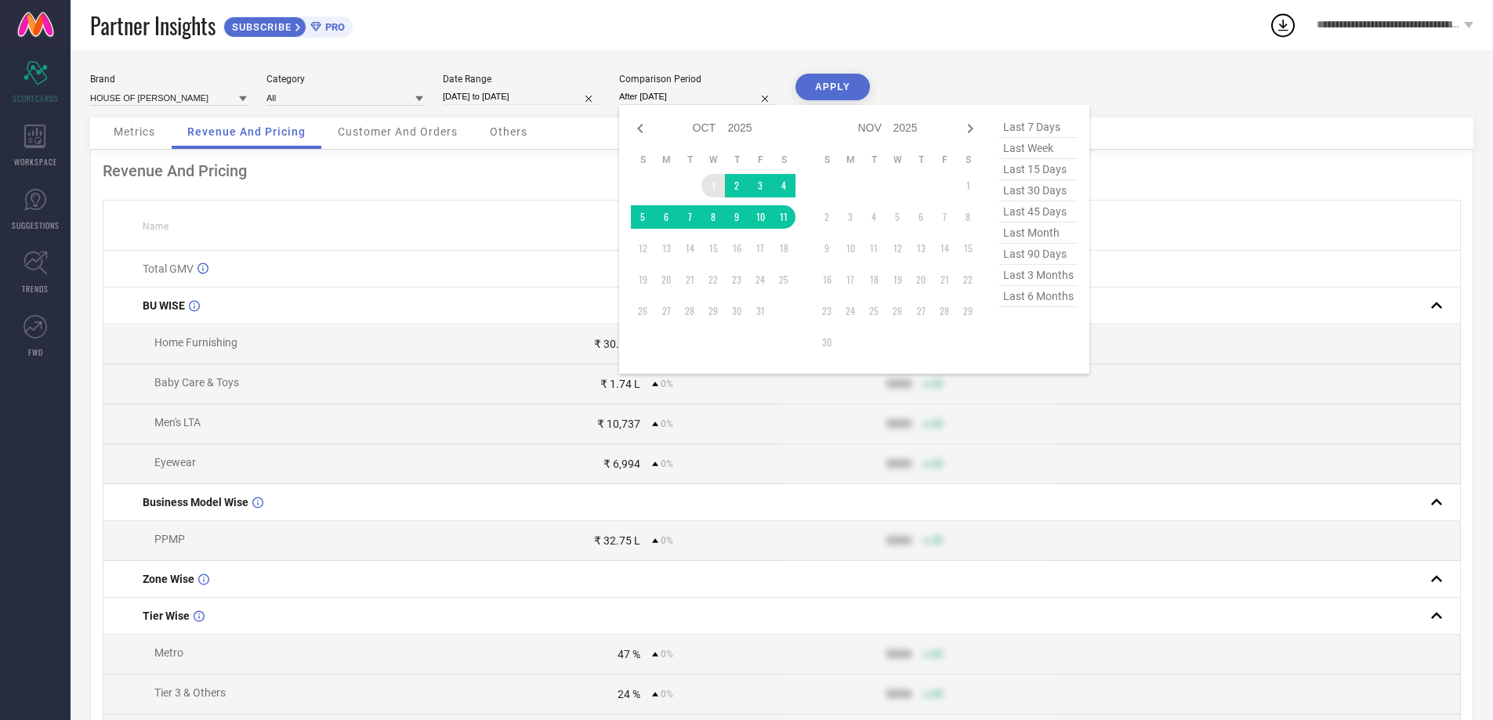
click at [711, 181] on td "1" at bounding box center [713, 186] width 24 height 24
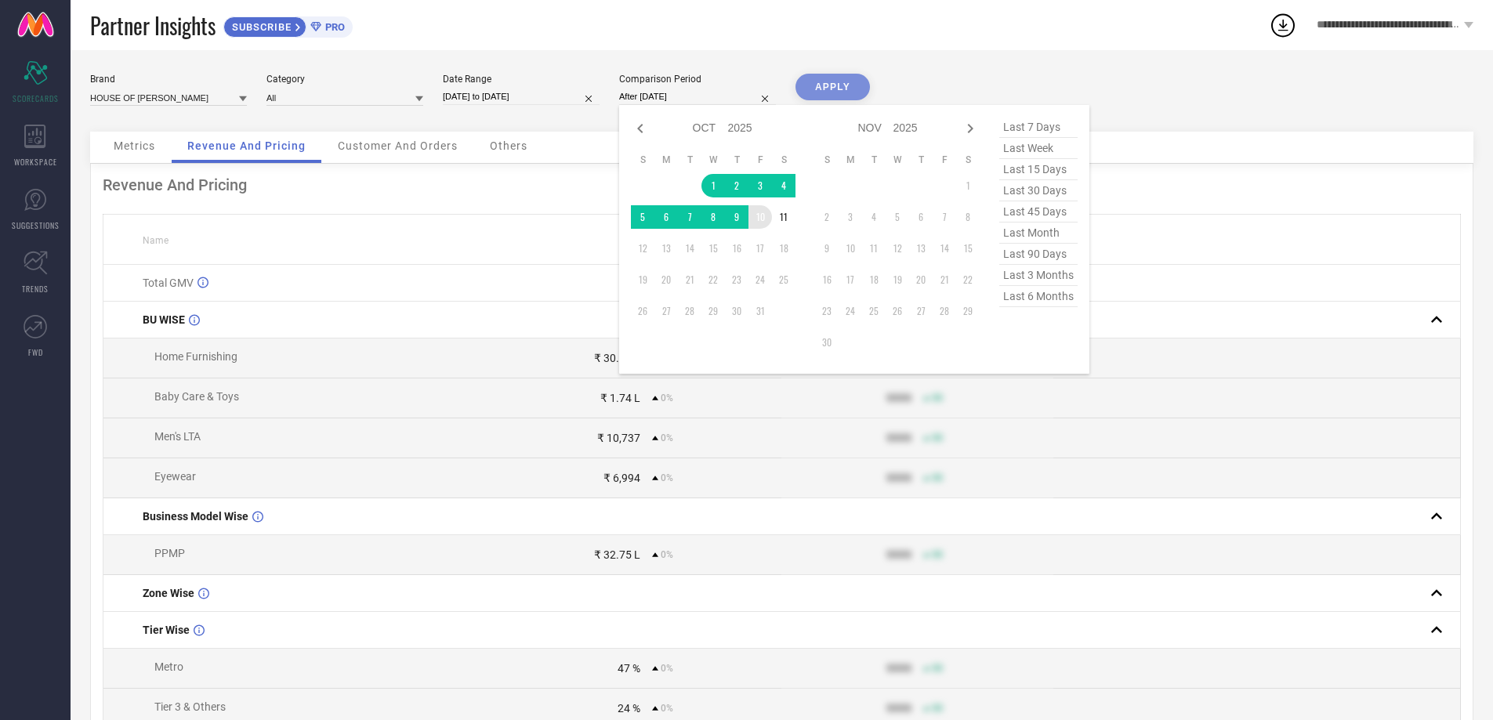
type input "[DATE] to [DATE]"
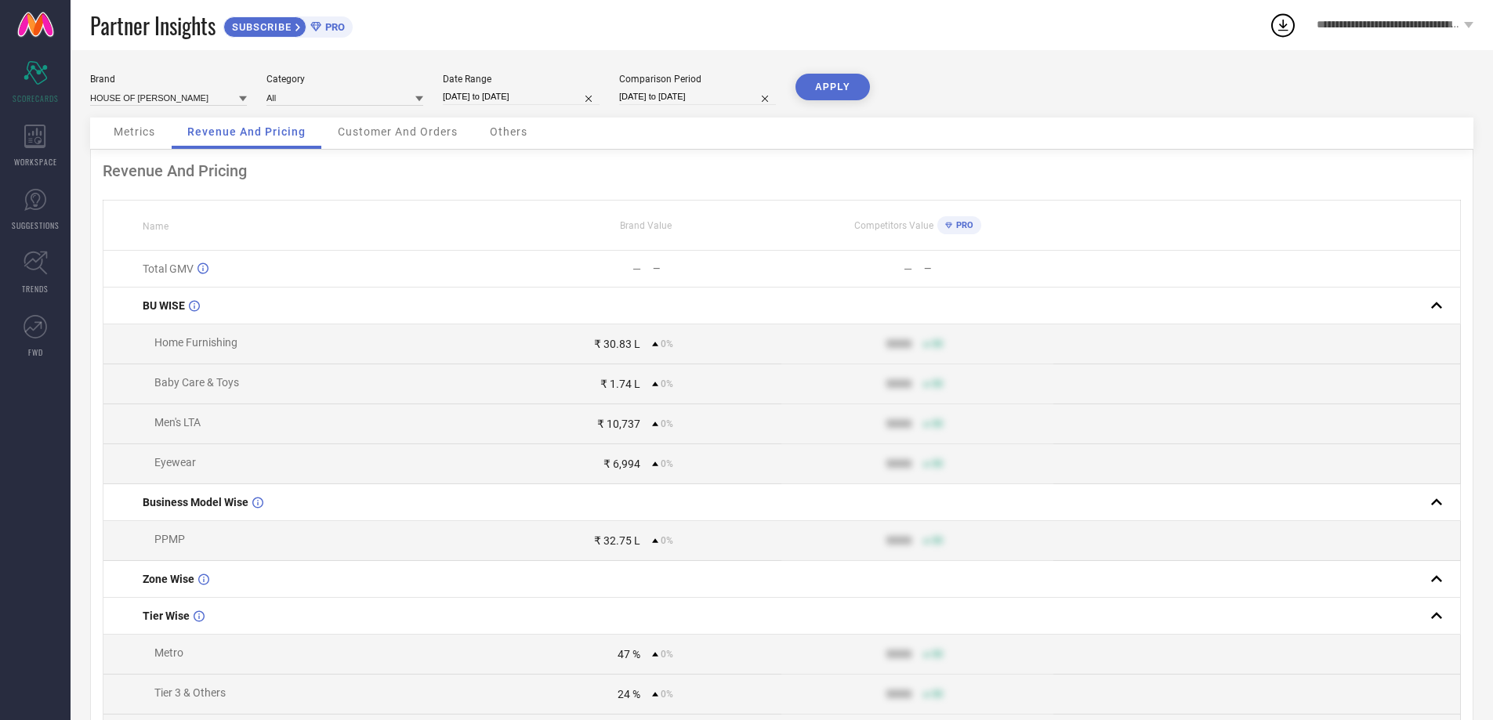
click at [823, 91] on button "APPLY" at bounding box center [832, 87] width 74 height 27
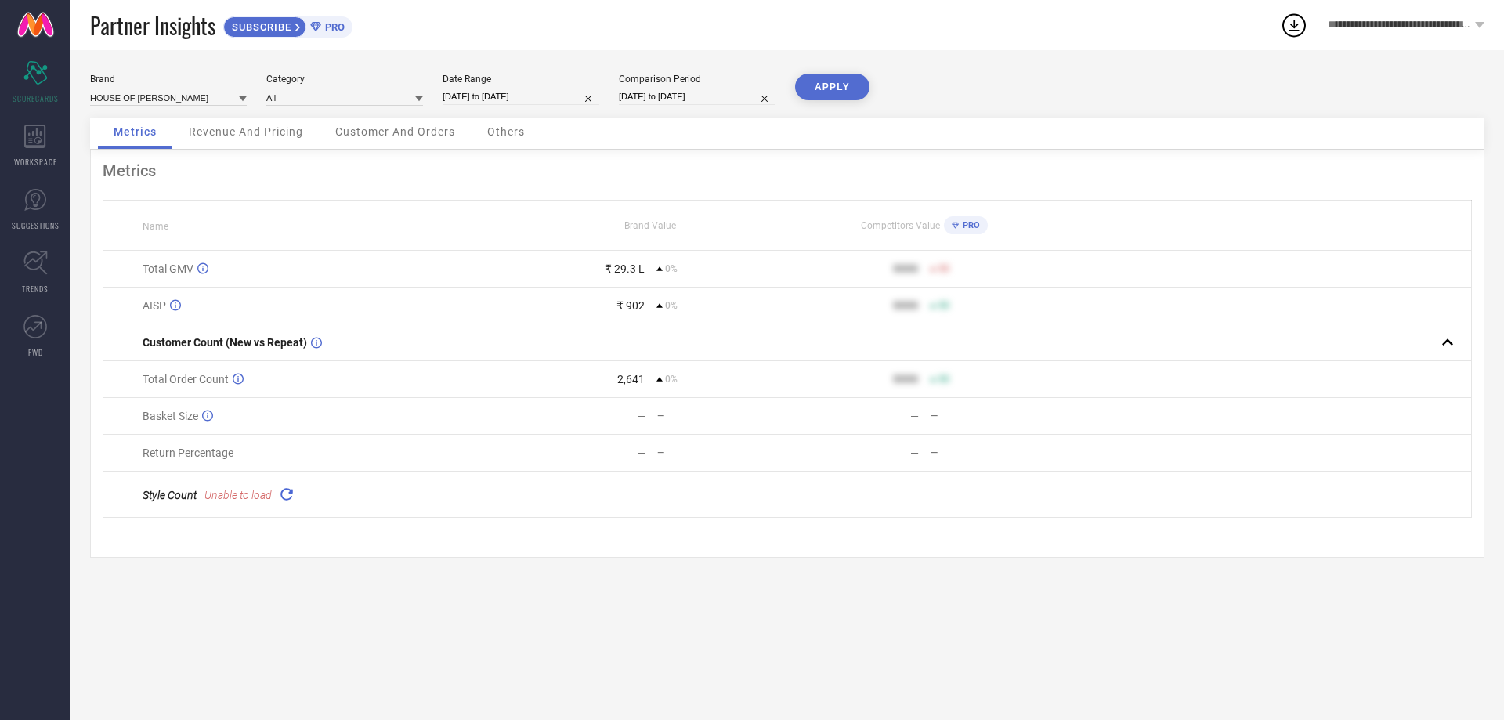
select select "9"
select select "2025"
select select "10"
select select "2025"
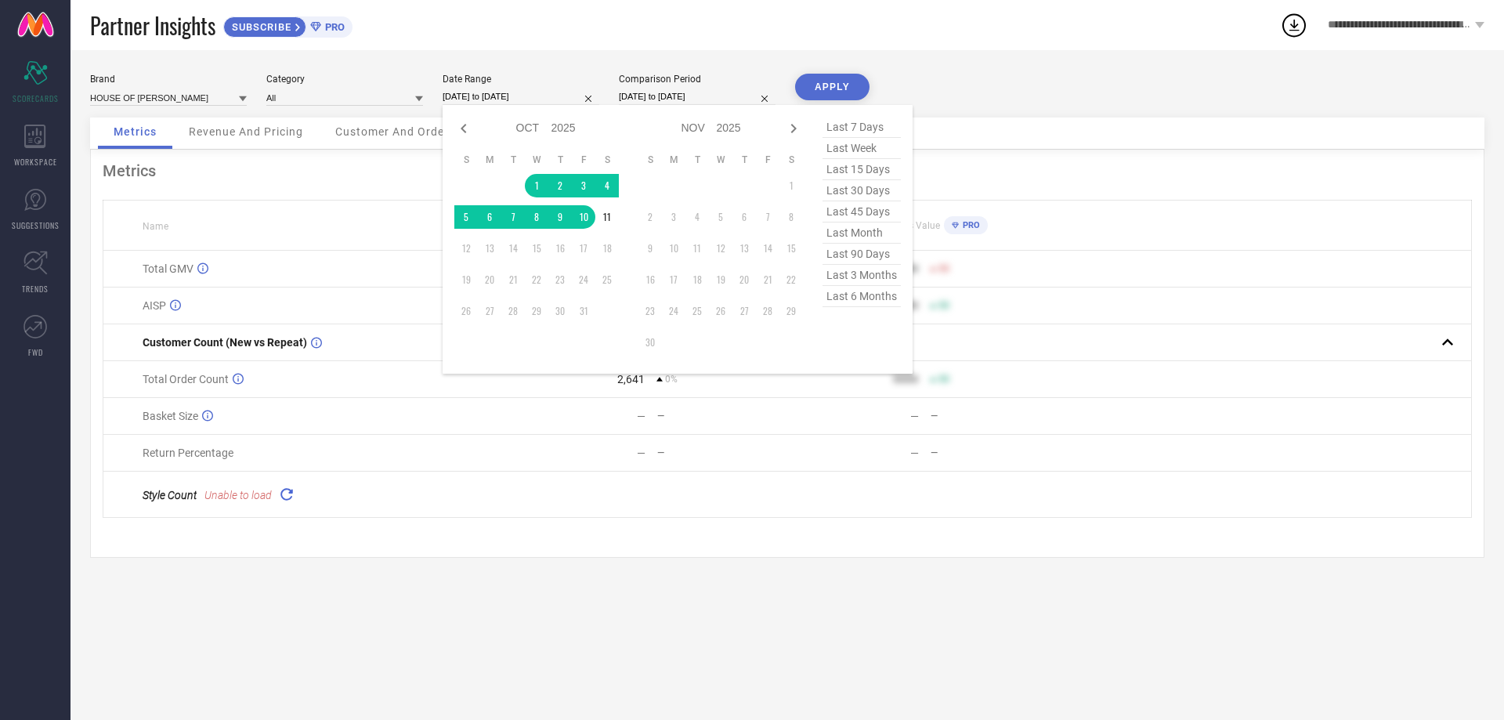
click at [505, 98] on input "[DATE] to [DATE]" at bounding box center [521, 97] width 157 height 16
click at [541, 183] on td "1" at bounding box center [537, 186] width 24 height 24
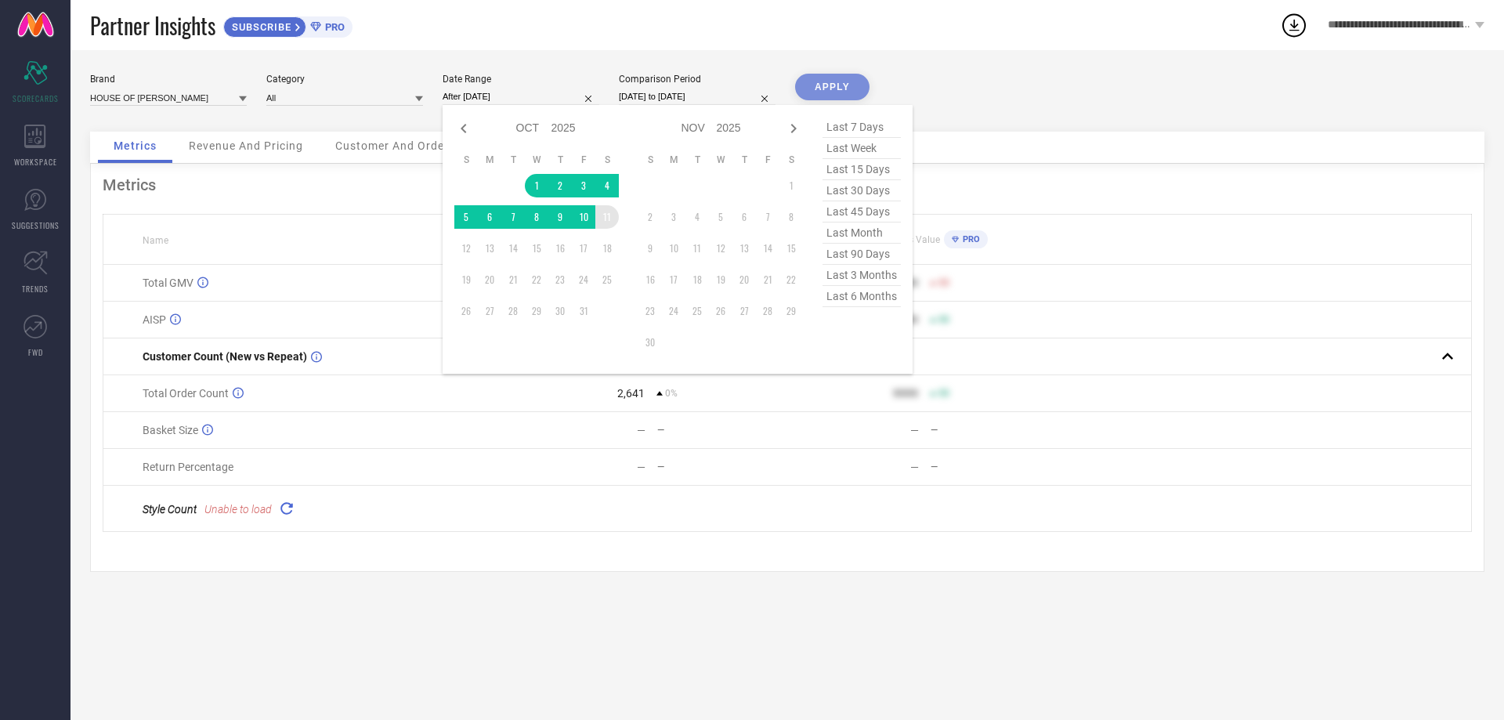
type input "[DATE] to [DATE]"
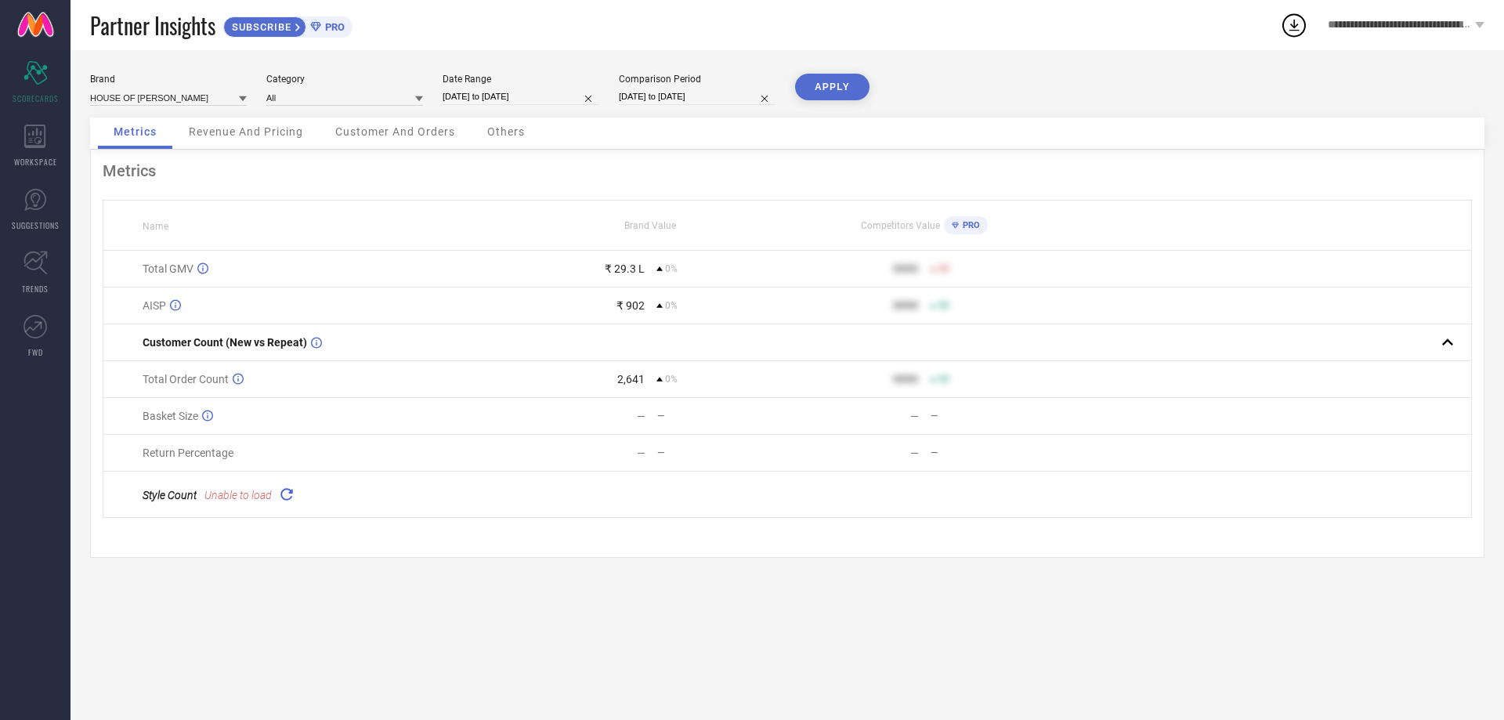
select select "9"
select select "2025"
select select "10"
select select "2025"
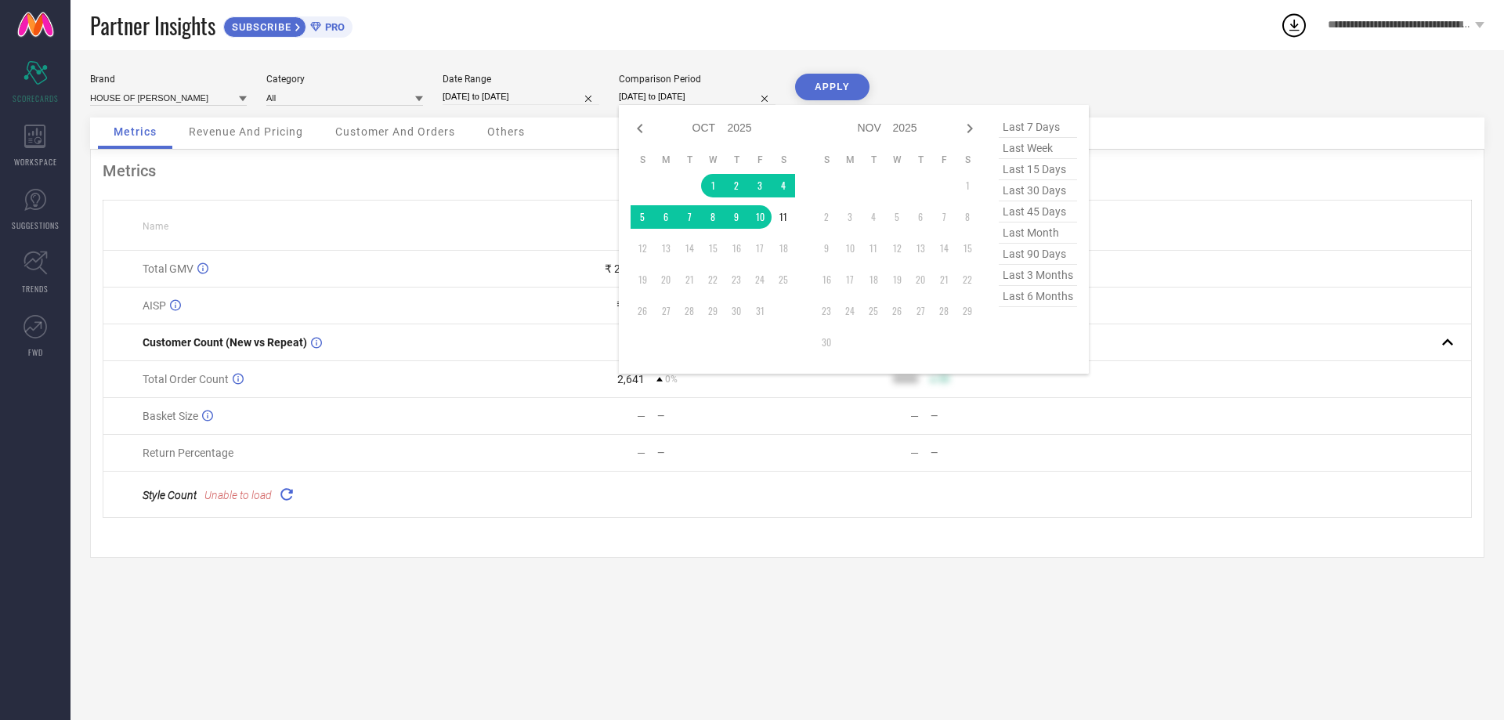
click at [647, 90] on input "[DATE] to [DATE]" at bounding box center [697, 97] width 157 height 16
click at [711, 183] on td "1" at bounding box center [713, 186] width 24 height 24
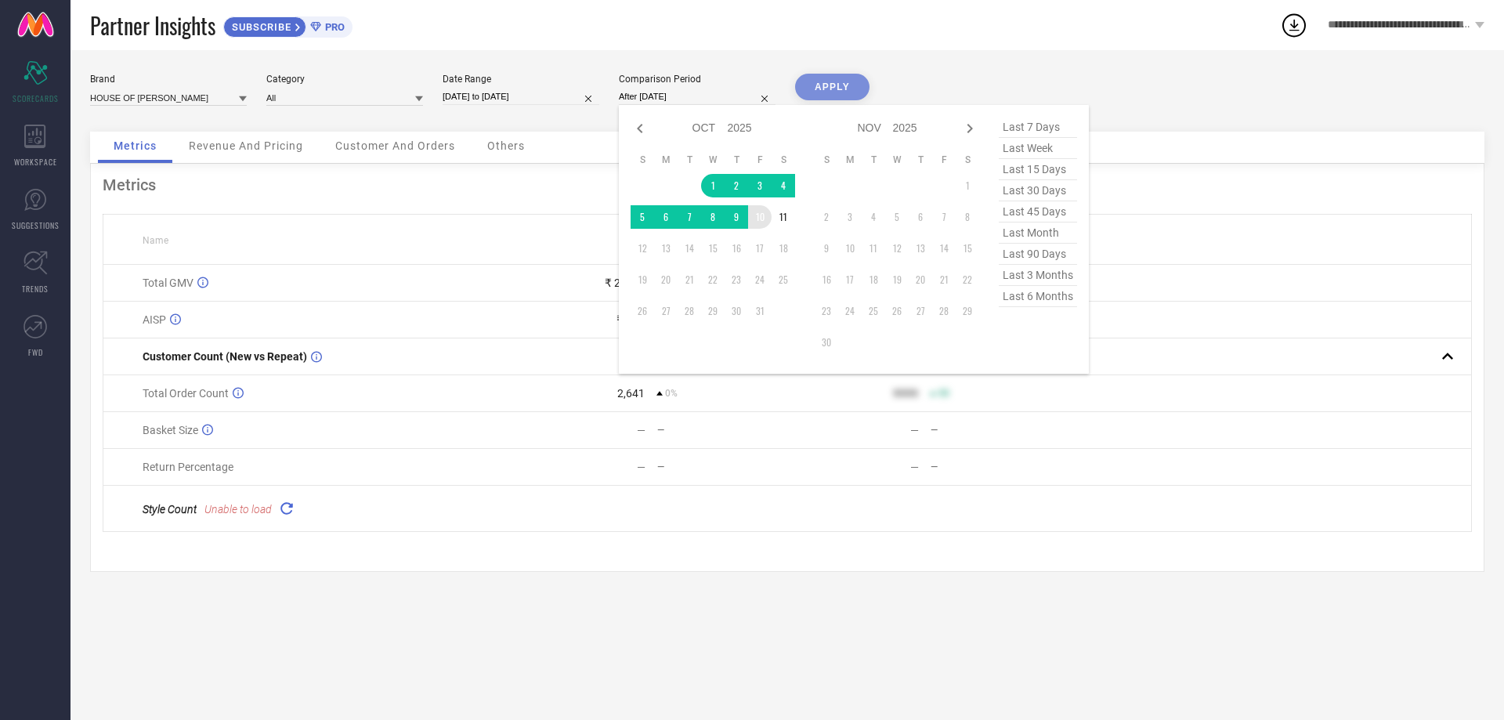
type input "[DATE] to [DATE]"
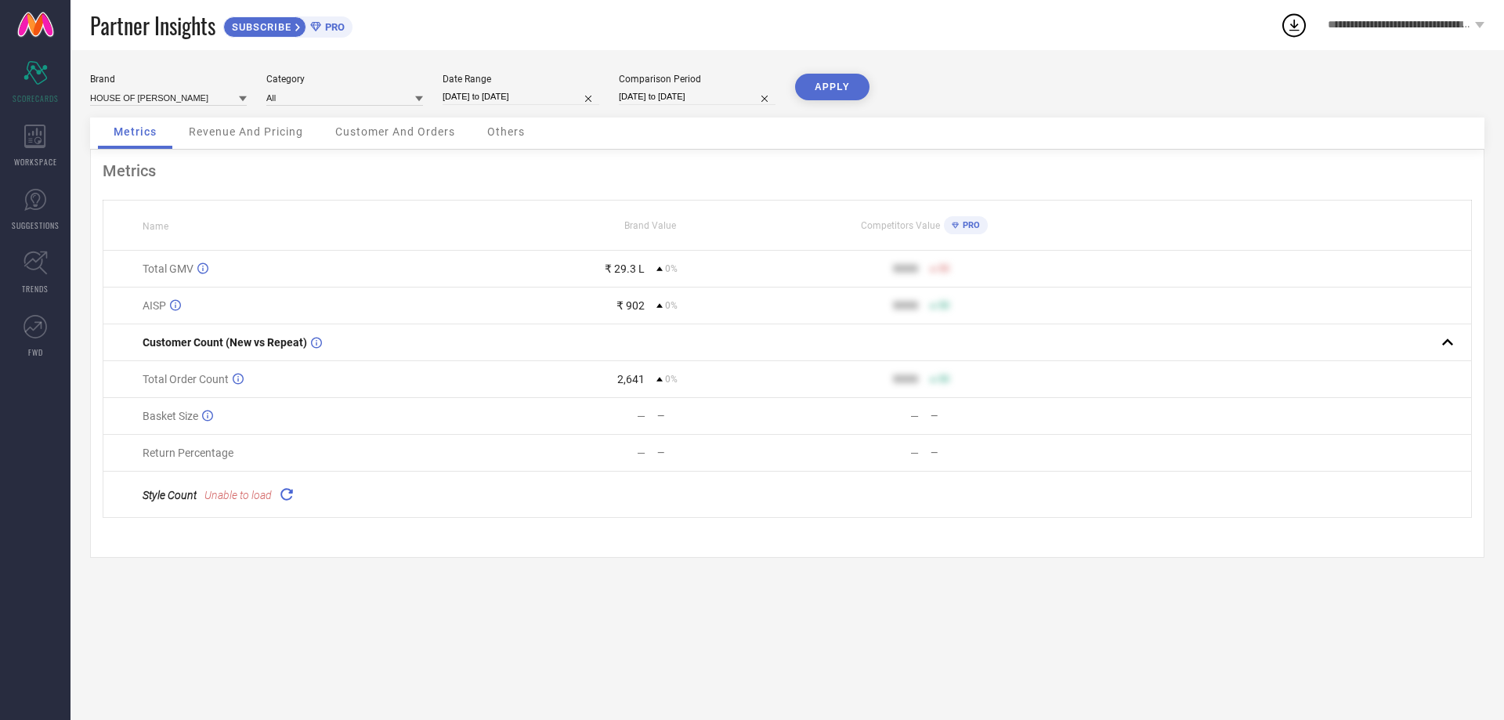
click at [822, 85] on button "APPLY" at bounding box center [832, 87] width 74 height 27
click at [827, 81] on button "APPLY" at bounding box center [832, 87] width 74 height 27
